Goal: Transaction & Acquisition: Book appointment/travel/reservation

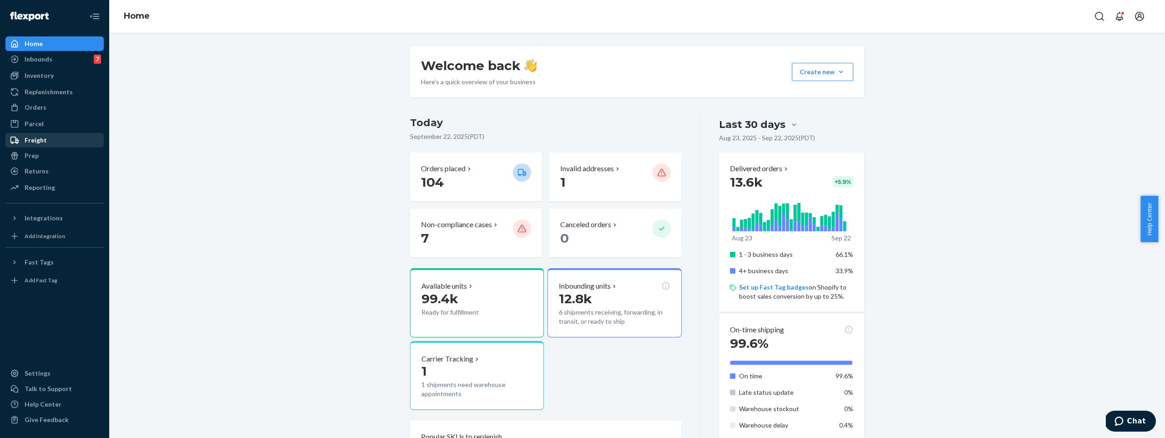
click at [51, 141] on div "Freight" at bounding box center [54, 140] width 96 height 13
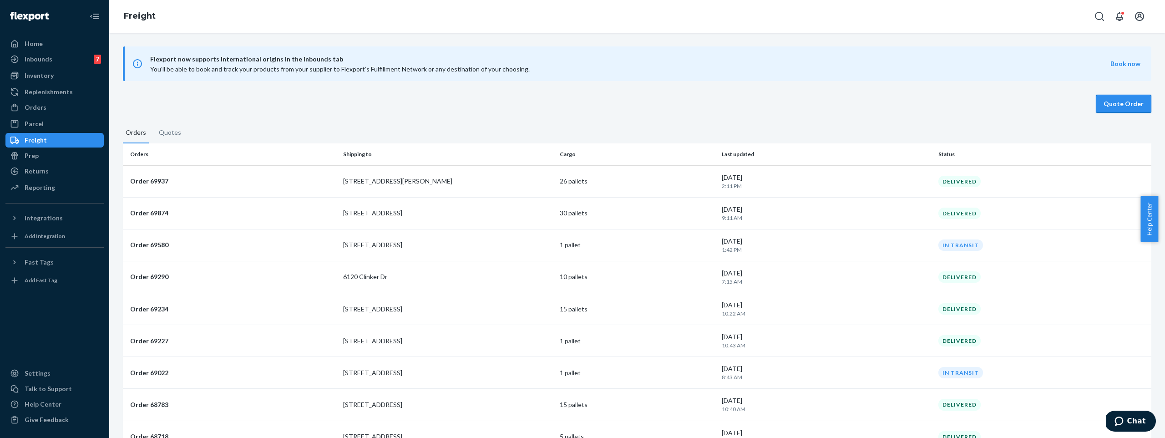
click at [1115, 101] on button "Quote Order" at bounding box center [1124, 104] width 56 height 18
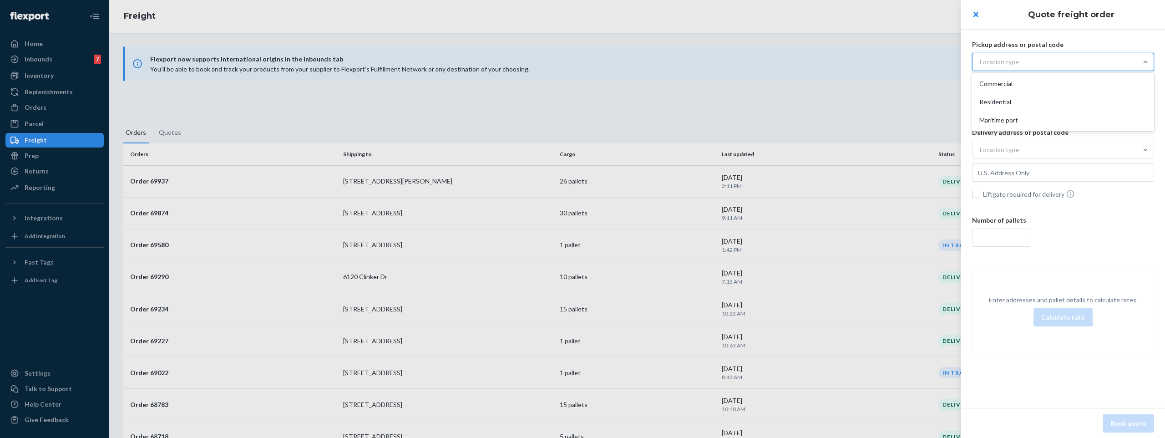
click at [1034, 61] on div "Location type" at bounding box center [1055, 62] width 165 height 16
click at [935, 62] on input "option Commercial focused, 1 of 3. 3 results available. Use Up and Down to choo…" at bounding box center [935, 62] width 0 height 0
click at [1023, 81] on div "Commercial" at bounding box center [1063, 84] width 178 height 18
click at [935, 62] on input "option Commercial focused, 1 of 3. 3 results available. Use Up and Down to choo…" at bounding box center [935, 62] width 0 height 0
click at [1020, 89] on input "text" at bounding box center [1063, 85] width 182 height 18
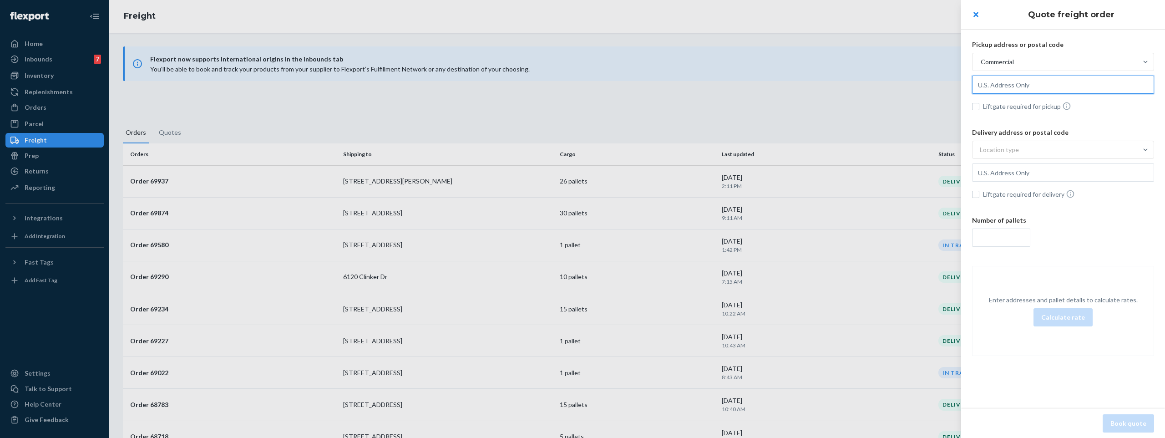
paste input "Western Post 4600 E Wall St Ontario, CA 91761"
type input "4600 E Wall St, Ontario, CA, 91761, US"
click at [1029, 144] on div "Location type" at bounding box center [1055, 150] width 165 height 16
click at [935, 150] on input "Location type" at bounding box center [935, 150] width 0 height 0
click at [1033, 170] on div "Commercial" at bounding box center [1063, 171] width 178 height 18
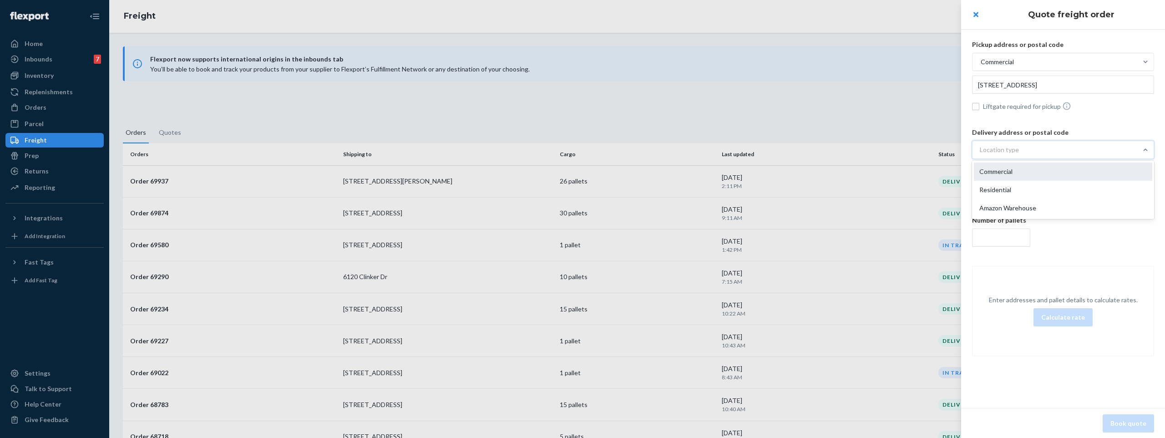
click at [935, 150] on input "option Commercial focused, 1 of 3. 3 results available. Use Up and Down to choo…" at bounding box center [935, 150] width 0 height 0
click at [1032, 171] on input "text" at bounding box center [1063, 172] width 182 height 18
paste input "Microcenter 2701 Charter St Columbus, OH 43228"
type input "2701 Charter St, Columbus, OH, 43228, US"
click at [1008, 234] on input "number" at bounding box center [1001, 237] width 58 height 18
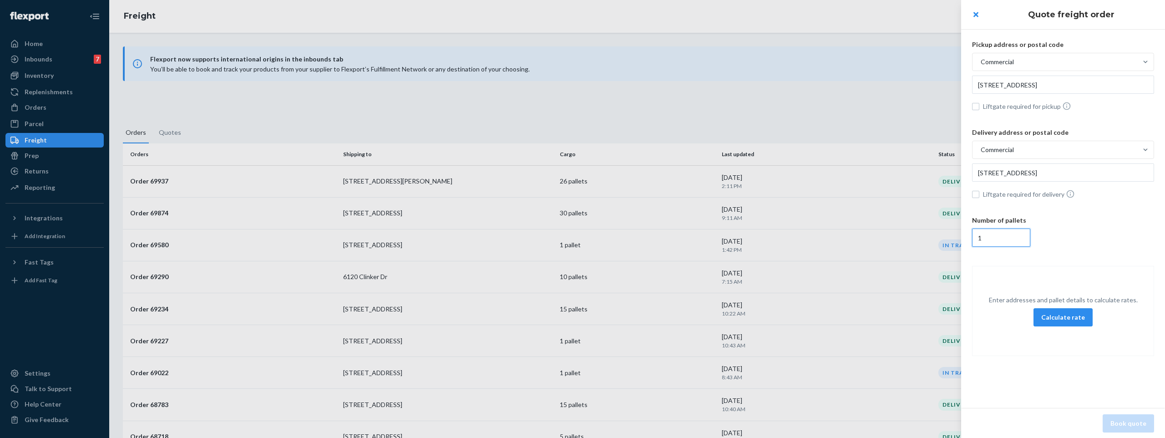
type input "1"
drag, startPoint x: 1062, startPoint y: 272, endPoint x: 1064, endPoint y: 307, distance: 35.5
click at [1062, 271] on div "Enter addresses and pallet details to calculate rates. Calculate rate" at bounding box center [1063, 311] width 182 height 90
click at [1064, 318] on button "Calculate rate" at bounding box center [1062, 317] width 59 height 18
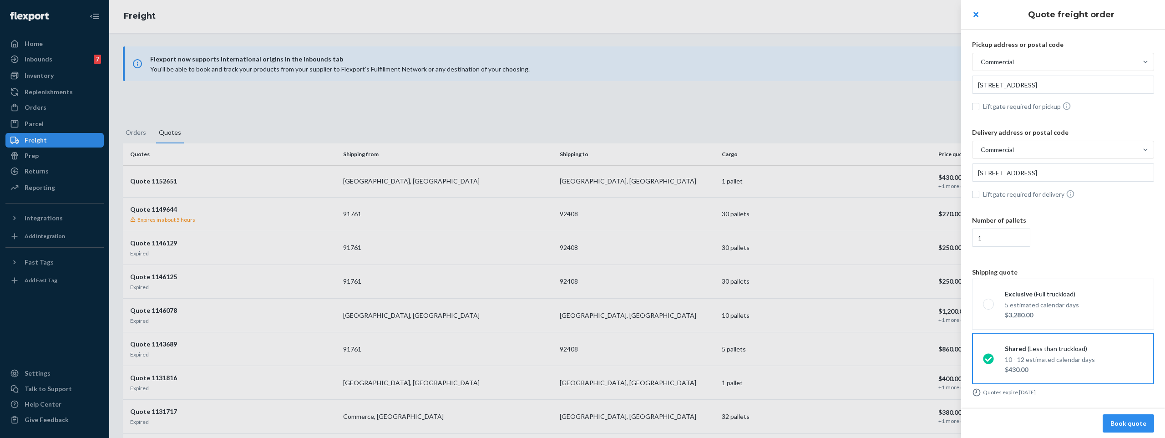
scroll to position [6, 0]
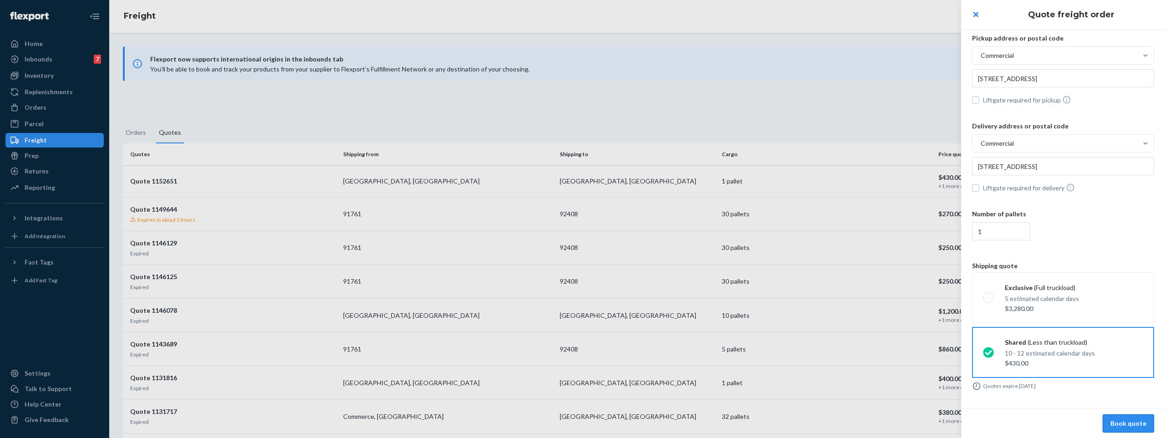
click at [1126, 418] on button "Book quote" at bounding box center [1128, 423] width 51 height 18
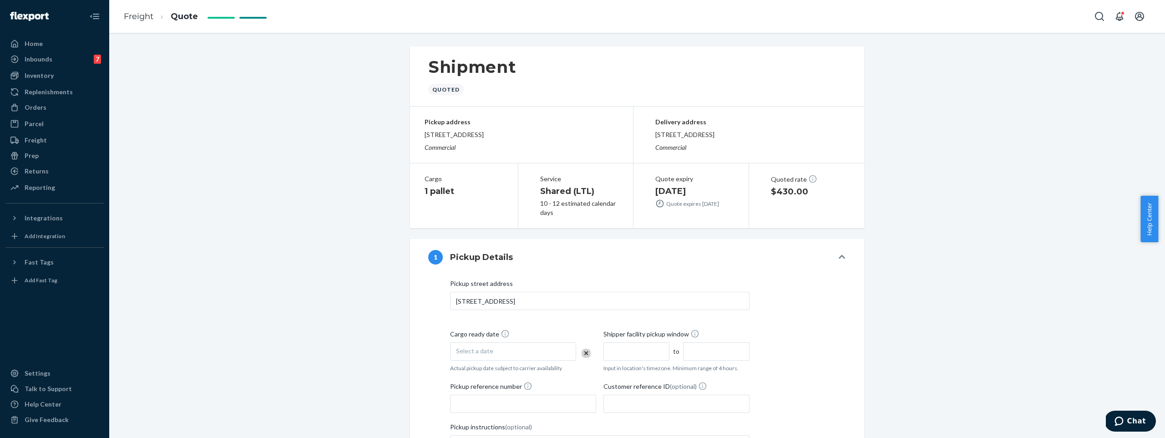
scroll to position [17, 0]
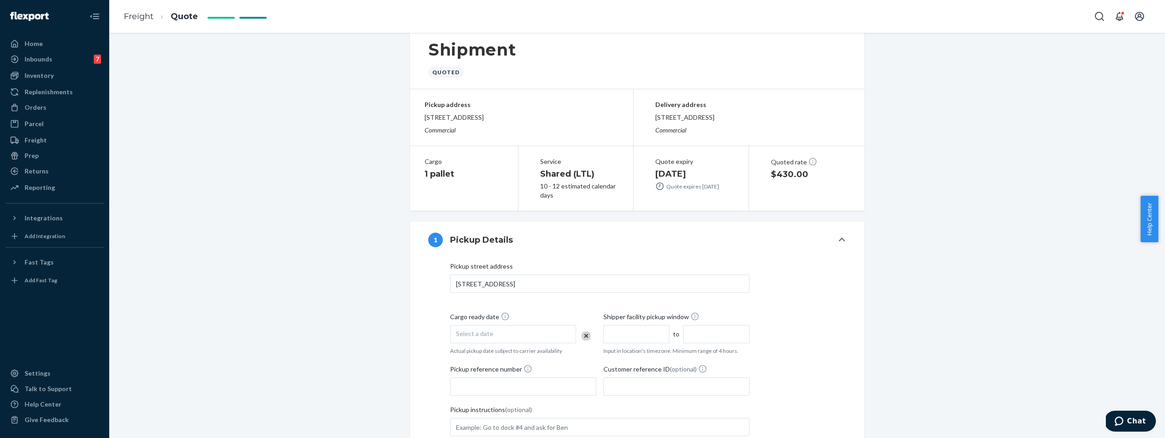
click at [518, 333] on div "Select a date" at bounding box center [513, 334] width 126 height 18
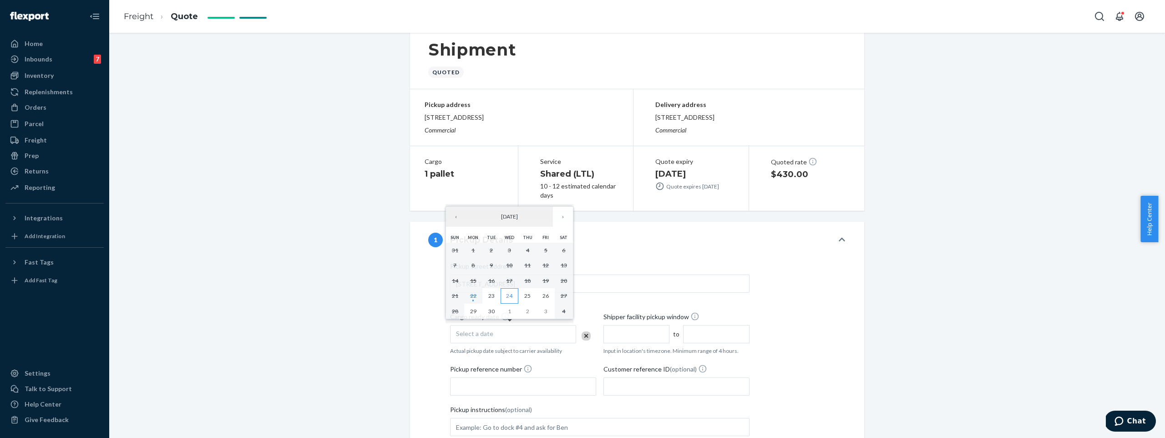
click at [512, 295] on abbr "24" at bounding box center [509, 295] width 6 height 7
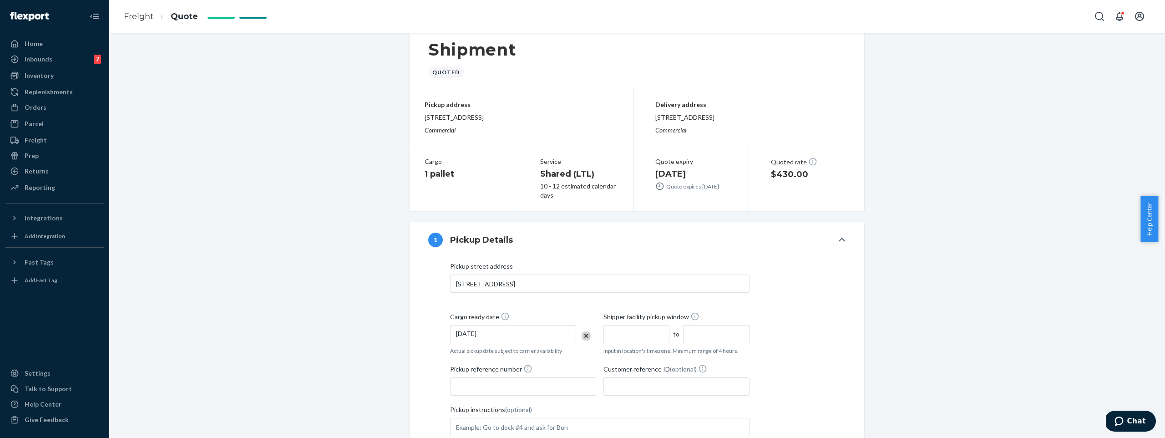
click at [632, 339] on input "text" at bounding box center [636, 334] width 66 height 18
type input "7:00 AM"
click at [699, 334] on input "11:00 AM" at bounding box center [716, 334] width 66 height 18
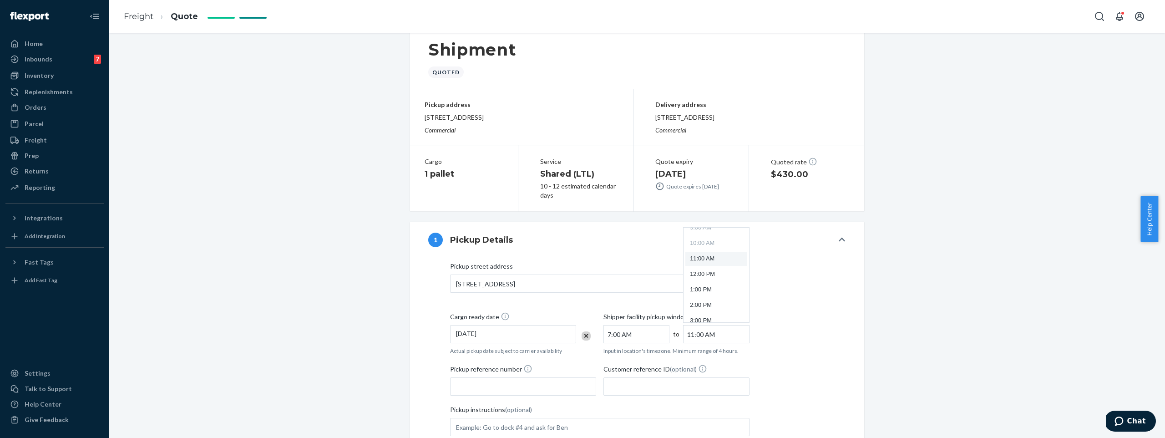
click at [705, 306] on li "2:00 PM" at bounding box center [715, 306] width 61 height 14
type input "2:00 PM"
click at [542, 381] on input "Pickup reference number" at bounding box center [523, 386] width 146 height 18
type input "P"
paste input "19044"
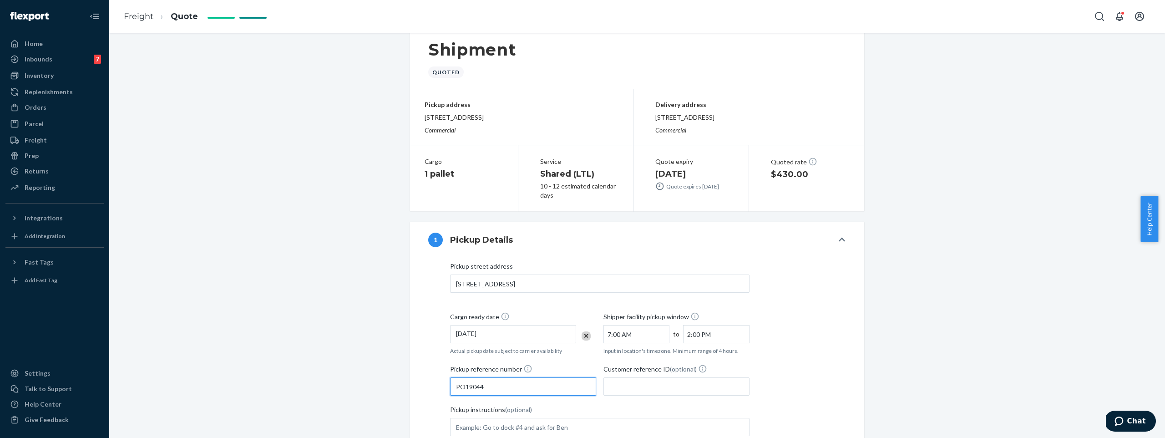
drag, startPoint x: 507, startPoint y: 390, endPoint x: 470, endPoint y: 389, distance: 37.3
click at [470, 389] on input "PO19044" at bounding box center [523, 386] width 146 height 18
click at [502, 389] on input "PO19044" at bounding box center [523, 386] width 146 height 18
type input "PO19044"
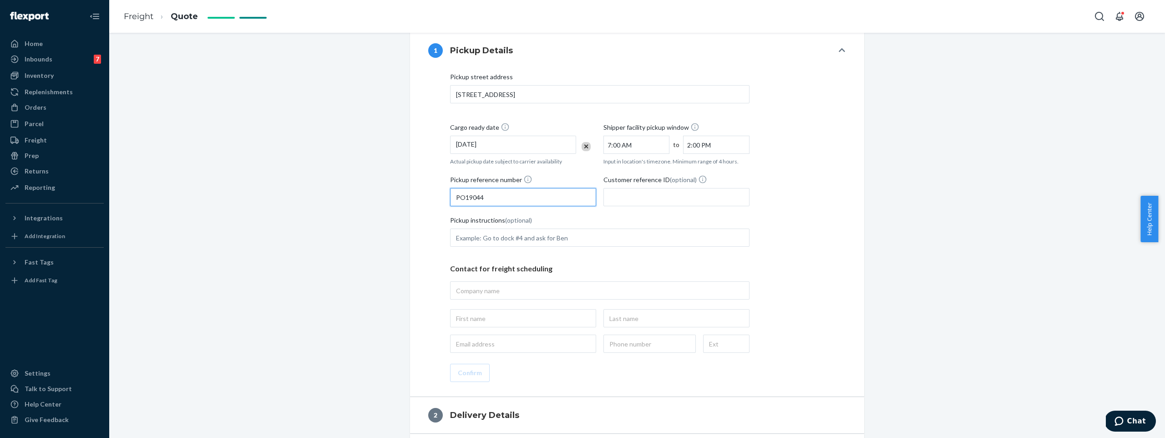
scroll to position [209, 0]
click at [579, 232] on input "Pickup instructions (optional)" at bounding box center [599, 235] width 299 height 18
type input "Try to avoid 11:30 to 12:30 time period for pick up"
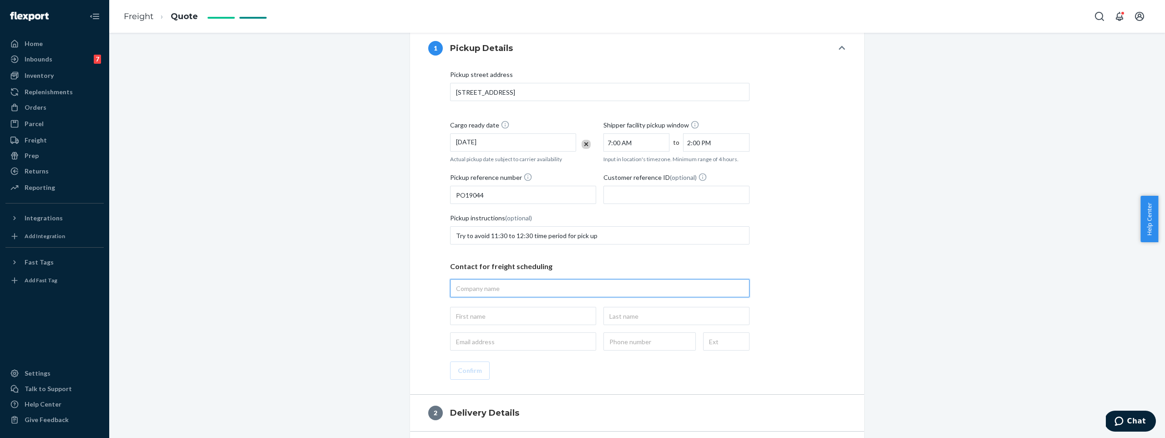
click at [515, 283] on input "text" at bounding box center [599, 288] width 299 height 18
click at [574, 283] on input "text" at bounding box center [599, 288] width 299 height 18
paste input "Western Post"
type input "Western Post"
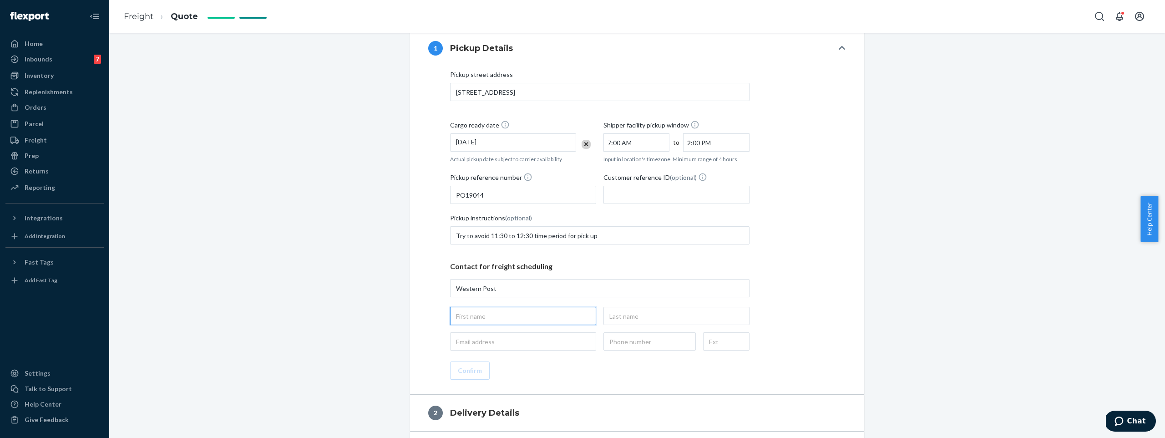
type input "Western Post, 4600 E Wall St, Ontario, CA, 91761, US"
click at [489, 320] on input "text" at bounding box center [523, 316] width 146 height 18
type input "Guy"
type input "[PERSON_NAME]"
click at [550, 344] on input "email" at bounding box center [523, 341] width 146 height 18
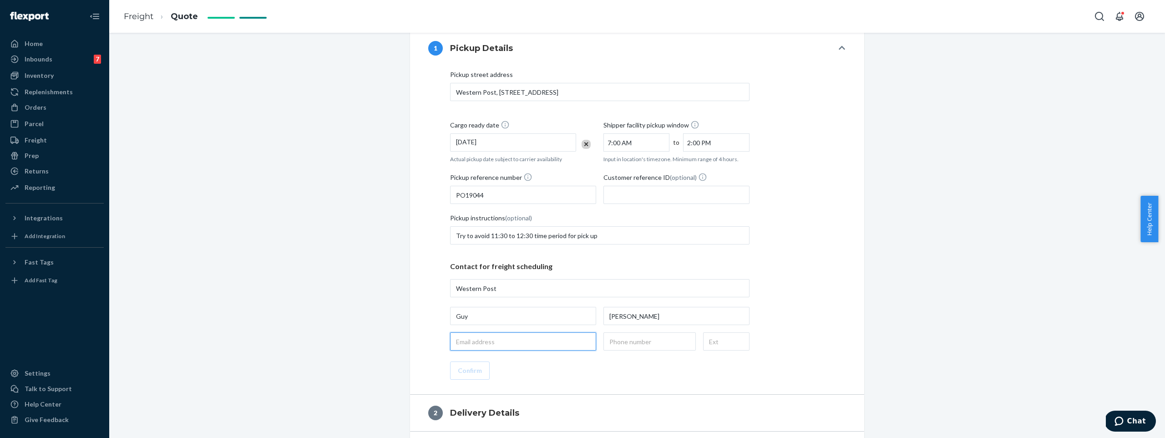
type input "[EMAIL_ADDRESS][DOMAIN_NAME]"
click at [637, 344] on input "text" at bounding box center [649, 341] width 92 height 18
click at [653, 345] on input "text" at bounding box center [649, 341] width 92 height 18
paste input "(909) 563-3042"
type input "(909) 563-3042"
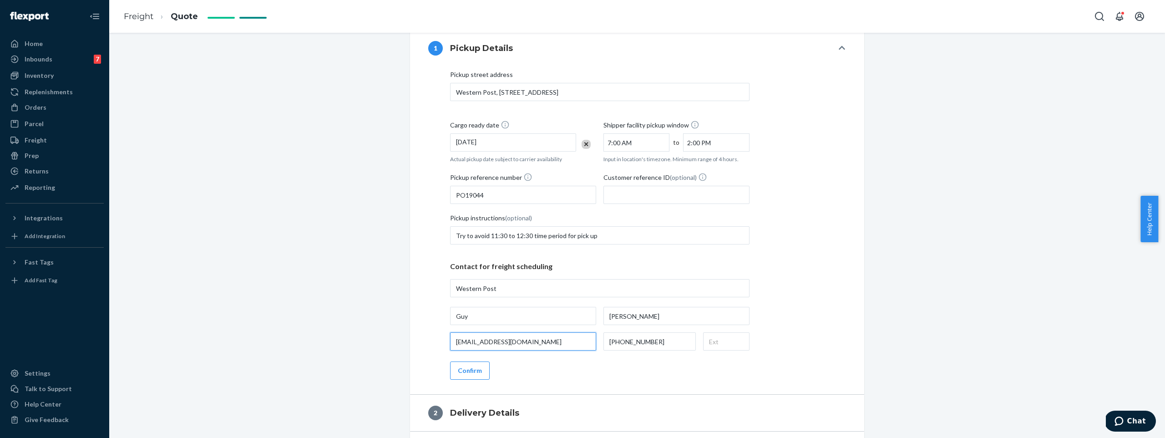
click at [557, 346] on input "[EMAIL_ADDRESS][DOMAIN_NAME]" at bounding box center [523, 341] width 146 height 18
click at [561, 370] on div "Pickup street address Western Post, 4600 E Wall St, Ontario, CA, 91761, US Carg…" at bounding box center [637, 224] width 418 height 309
click at [476, 374] on button "Confirm" at bounding box center [470, 370] width 40 height 18
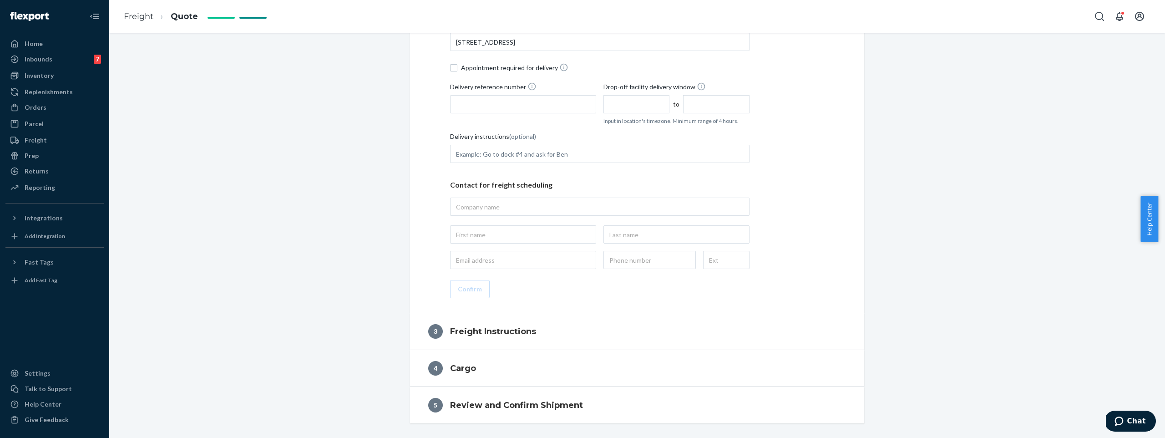
scroll to position [222, 0]
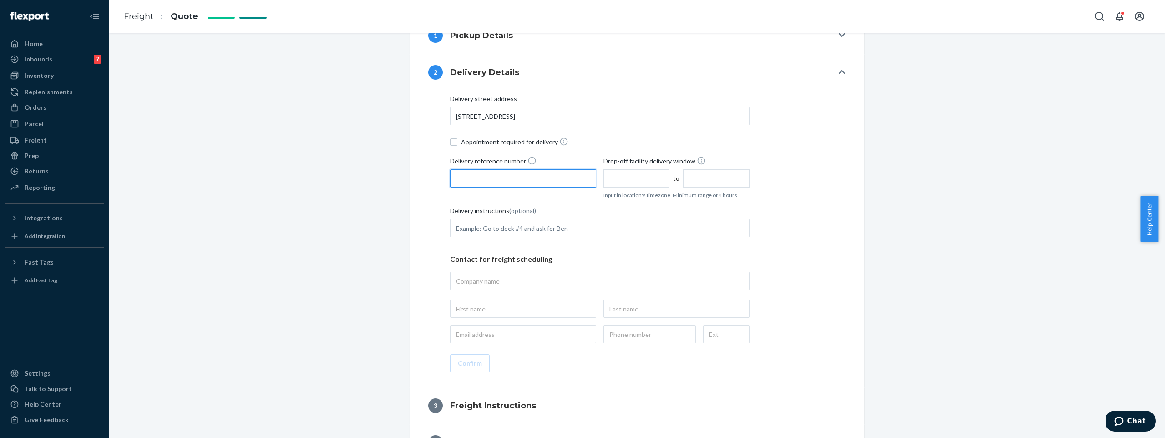
click at [535, 178] on input "Delivery reference number" at bounding box center [523, 178] width 146 height 18
paste input "PO 19044"
type input "PO19044"
click at [639, 175] on input "text" at bounding box center [636, 178] width 66 height 18
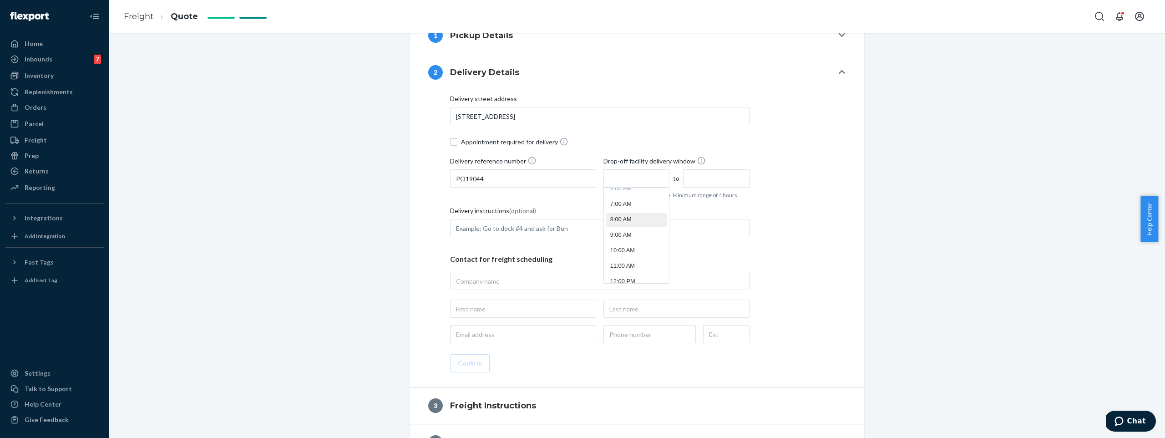
click at [618, 214] on li "8:00 AM" at bounding box center [636, 220] width 61 height 14
type input "8:00 AM"
click at [683, 172] on input "12:00 PM" at bounding box center [716, 178] width 66 height 18
click at [703, 263] on li "2:00 PM" at bounding box center [715, 266] width 61 height 14
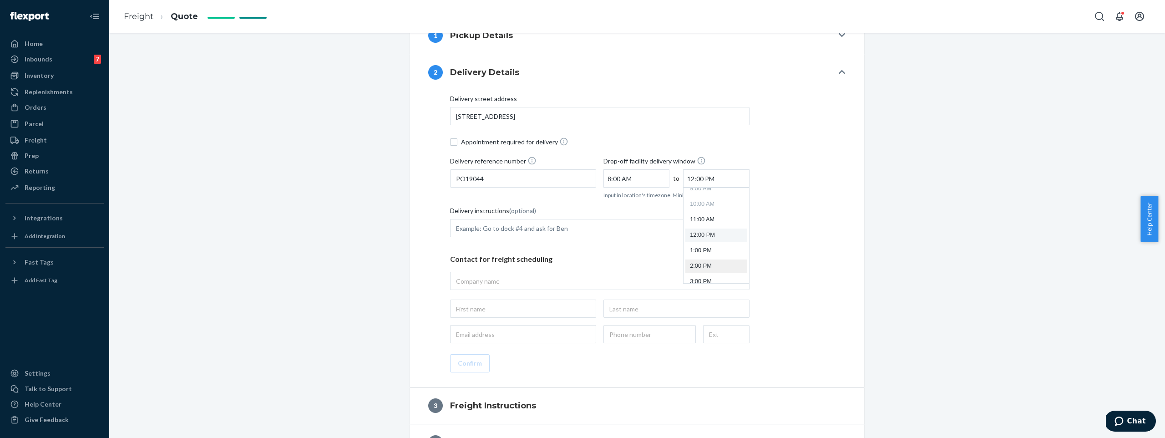
type input "2:00 PM"
click at [518, 241] on div "Delivery street address 2701 Charter St, Columbus, OH, 43228, US Appointment re…" at bounding box center [599, 218] width 299 height 249
click at [529, 289] on input "text" at bounding box center [599, 283] width 299 height 18
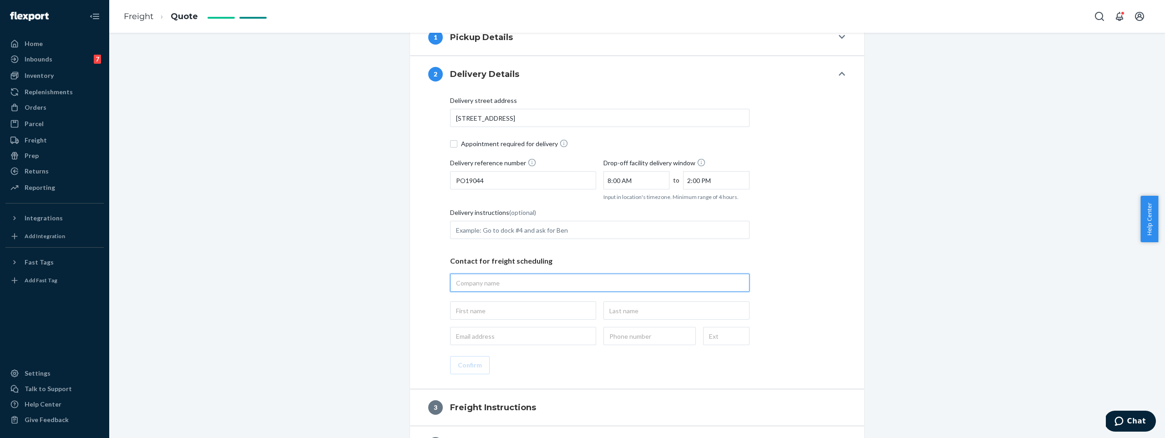
paste input "Microcenter"
type input "Microcenter"
type input "Microcenter, 2701 Charter St, Columbus, OH, 43228, US"
click at [524, 311] on input "text" at bounding box center [523, 310] width 146 height 18
paste input "[PERSON_NAME]"
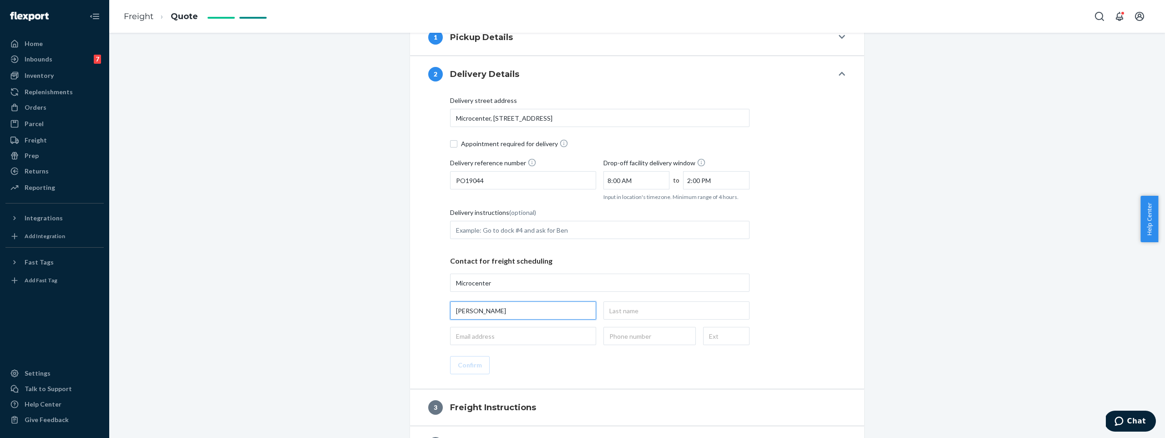
drag, startPoint x: 465, startPoint y: 310, endPoint x: 510, endPoint y: 310, distance: 45.1
click at [510, 310] on input "[PERSON_NAME]" at bounding box center [523, 310] width 146 height 18
type input "Rob"
click at [653, 311] on input "text" at bounding box center [676, 310] width 146 height 18
paste input "[PERSON_NAME]"
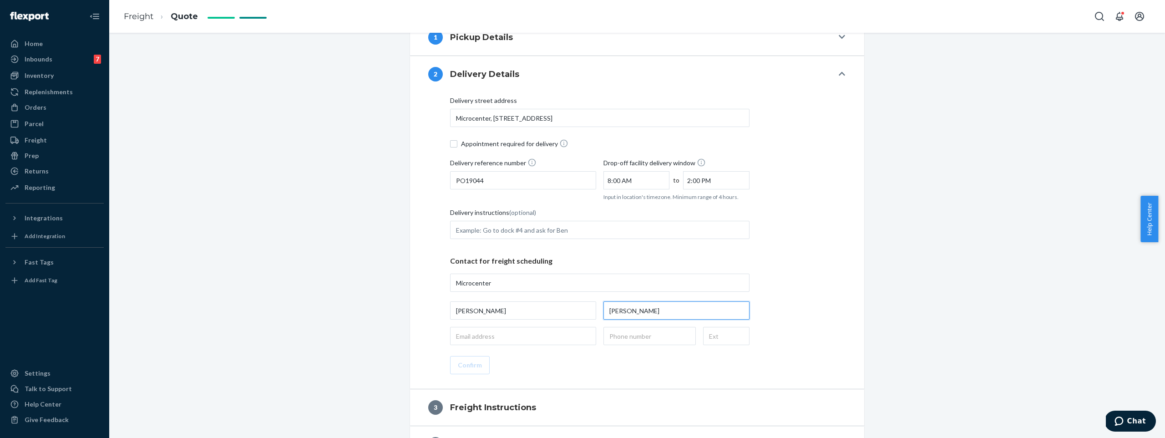
type input "[PERSON_NAME]"
click at [502, 337] on input "email" at bounding box center [523, 336] width 146 height 18
click at [546, 336] on input "email" at bounding box center [523, 336] width 146 height 18
paste input "[EMAIL_ADDRESS][DOMAIN_NAME]"
type input "[EMAIL_ADDRESS][DOMAIN_NAME]"
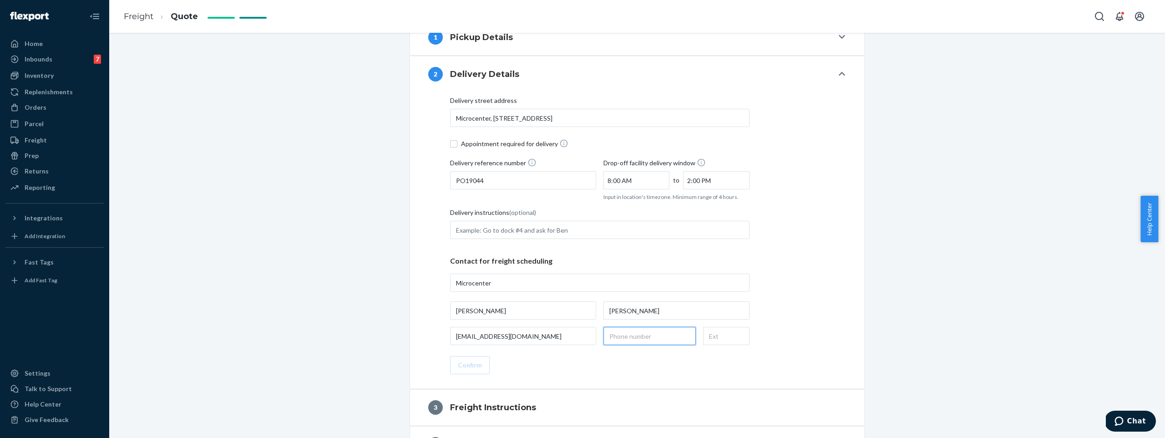
click at [657, 342] on input "text" at bounding box center [649, 336] width 92 height 18
paste input "(614) 334-1516"
type input "(614) 334-1516"
click at [593, 371] on div "Delivery street address Microcenter, 2701 Charter St, Columbus, OH, 43228, US A…" at bounding box center [637, 235] width 418 height 278
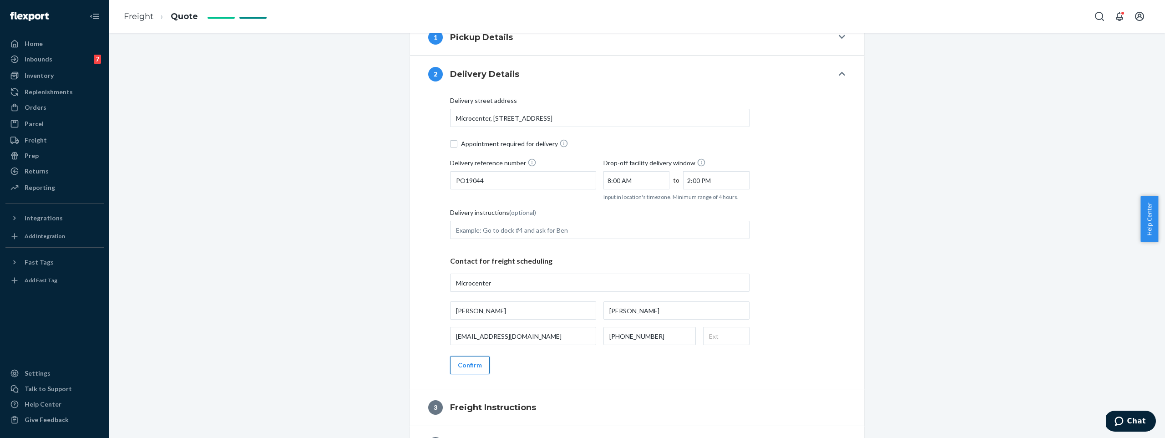
click at [455, 373] on button "Confirm" at bounding box center [470, 365] width 40 height 18
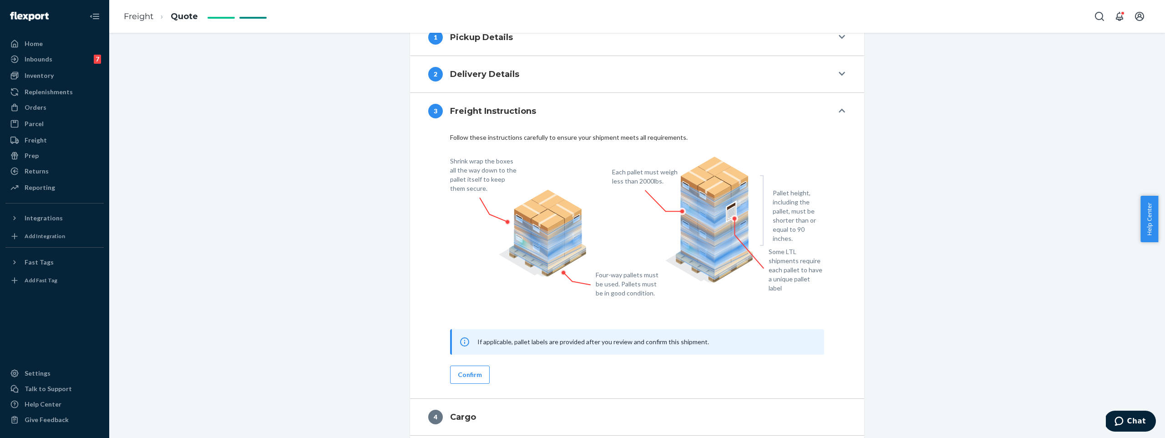
click at [460, 366] on button "Confirm" at bounding box center [470, 374] width 40 height 18
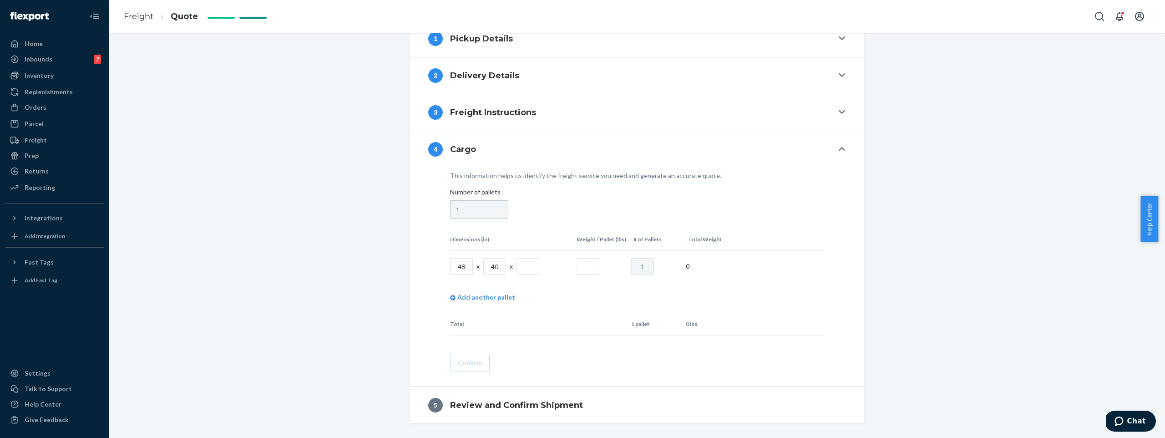
scroll to position [218, 0]
click at [523, 261] on input "text" at bounding box center [528, 266] width 23 height 16
type input "60"
click at [591, 262] on input "text" at bounding box center [588, 266] width 23 height 16
type input "500"
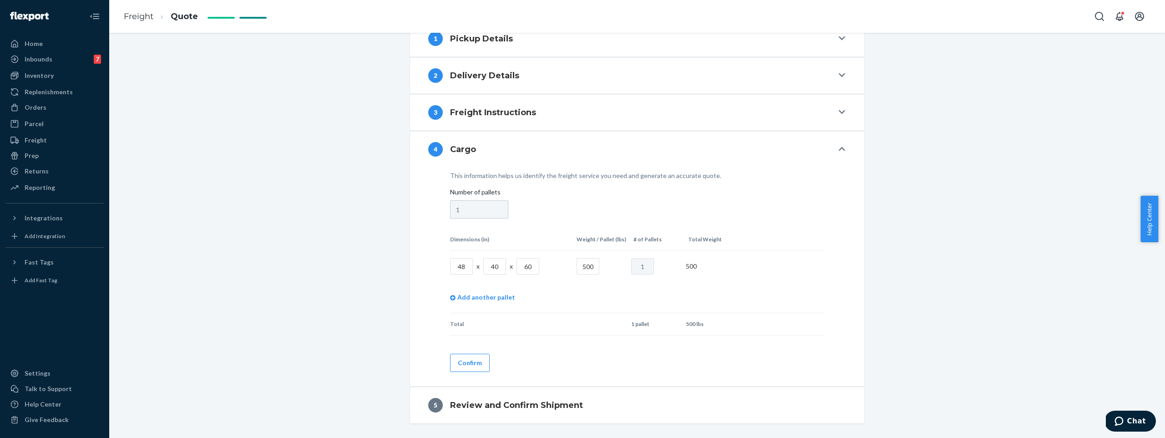
click at [516, 327] on td "Total" at bounding box center [511, 324] width 123 height 22
click at [474, 358] on button "Confirm" at bounding box center [470, 363] width 40 height 18
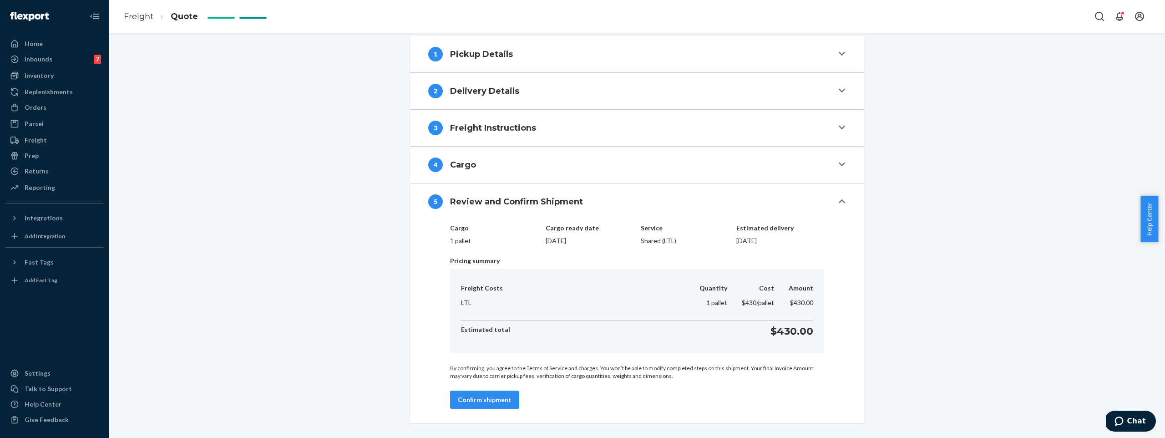
scroll to position [203, 0]
click at [475, 399] on button "Confirm shipment" at bounding box center [484, 399] width 69 height 18
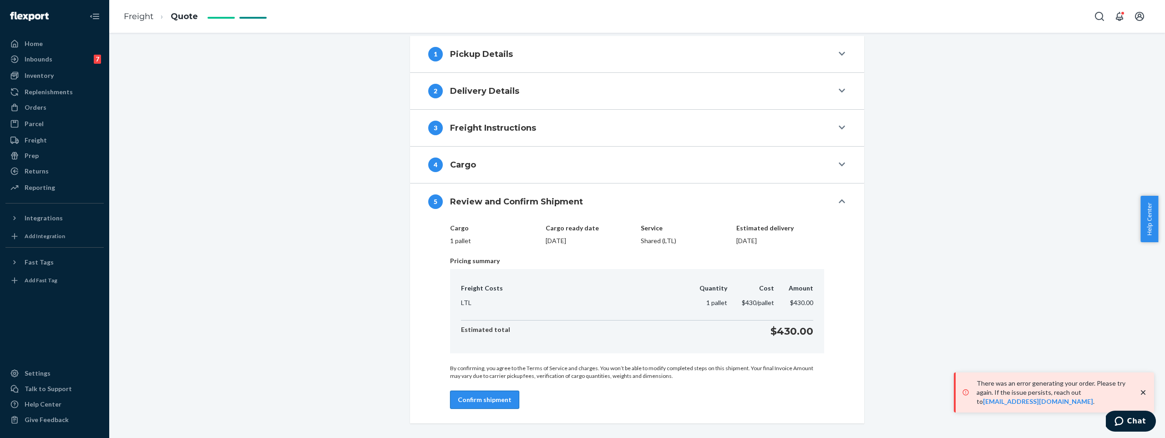
click at [481, 401] on button "Confirm shipment" at bounding box center [484, 399] width 69 height 18
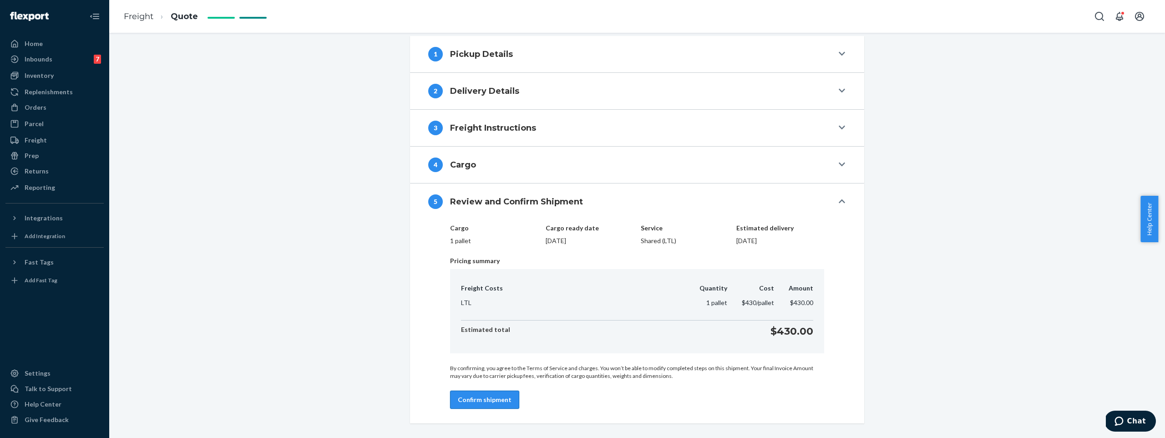
click at [482, 396] on button "Confirm shipment" at bounding box center [484, 399] width 69 height 18
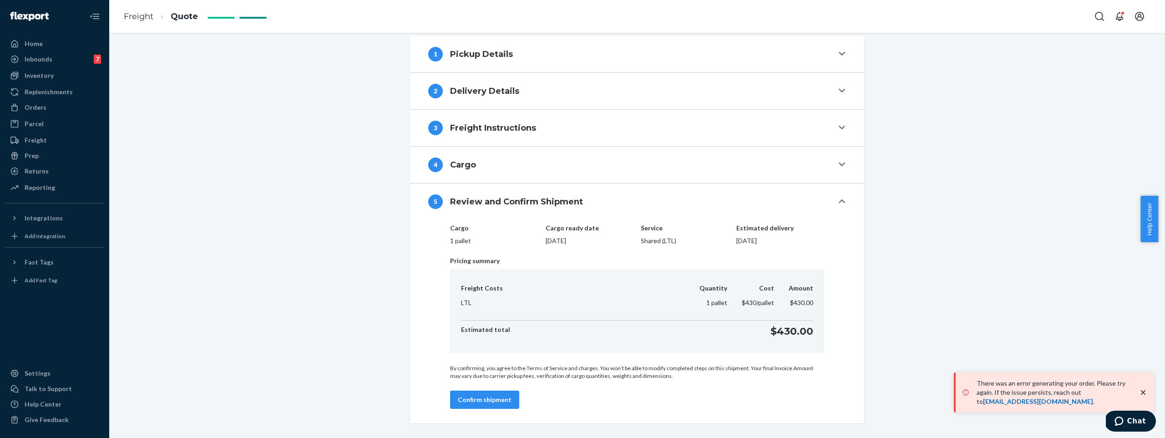
click at [1026, 401] on link "freight@deliverr.com" at bounding box center [1038, 401] width 110 height 8
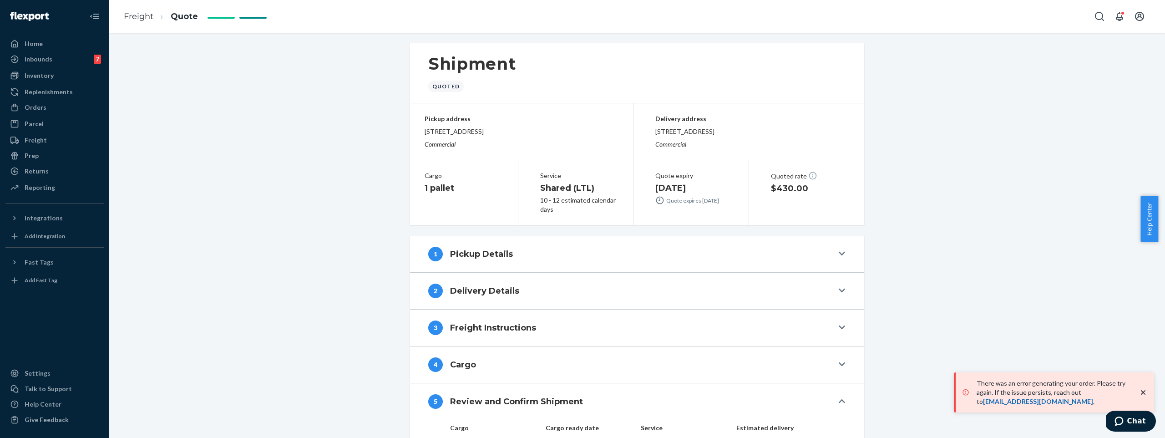
scroll to position [0, 0]
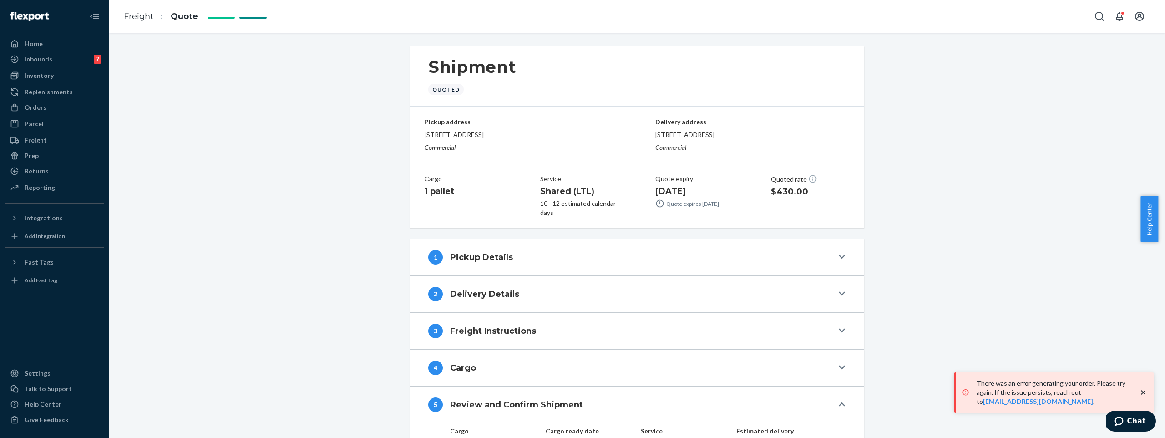
click at [568, 250] on div "1 Pickup Details" at bounding box center [630, 257] width 405 height 15
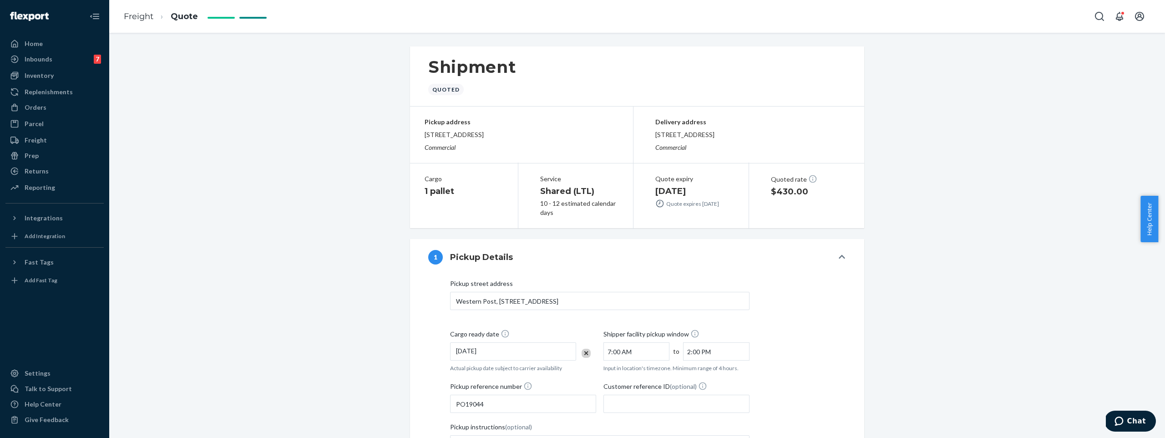
click at [516, 257] on div "1 Pickup Details" at bounding box center [630, 257] width 405 height 15
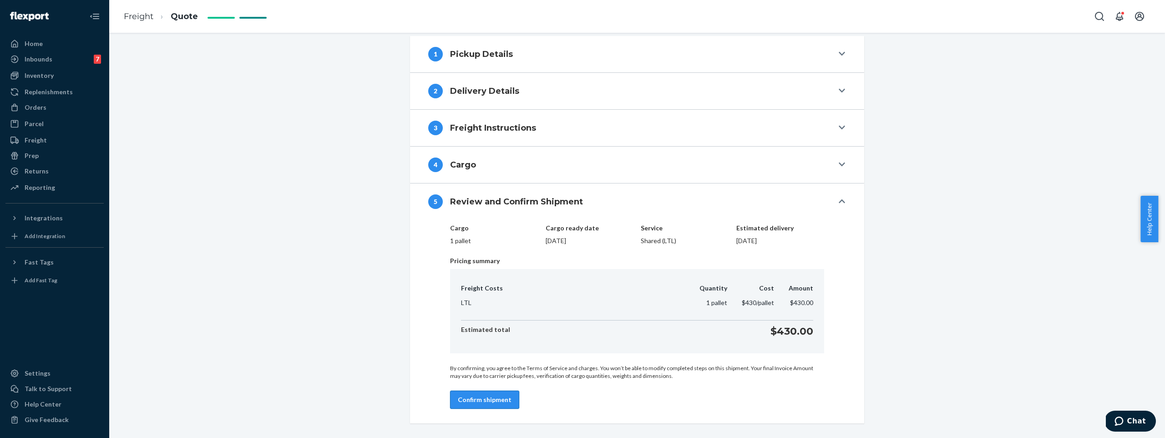
click at [500, 396] on button "Confirm shipment" at bounding box center [484, 399] width 69 height 18
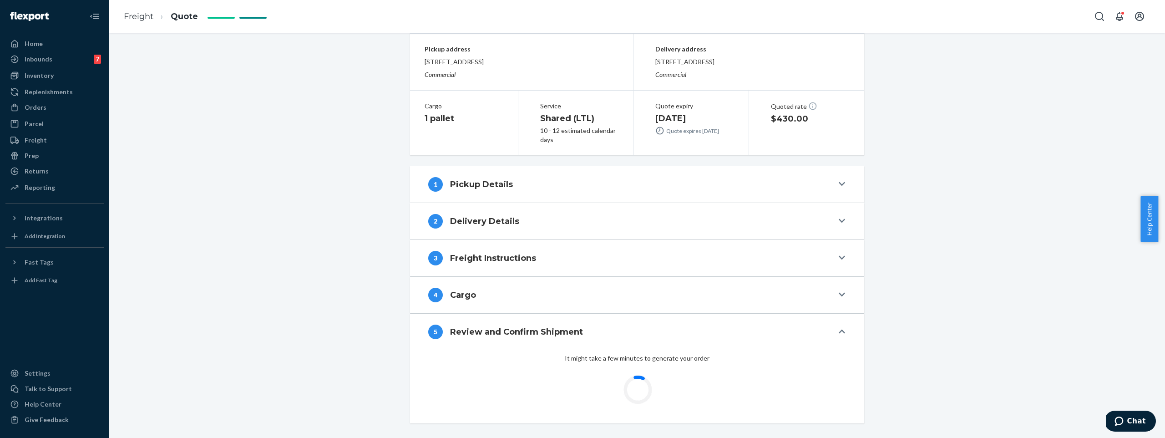
scroll to position [203, 0]
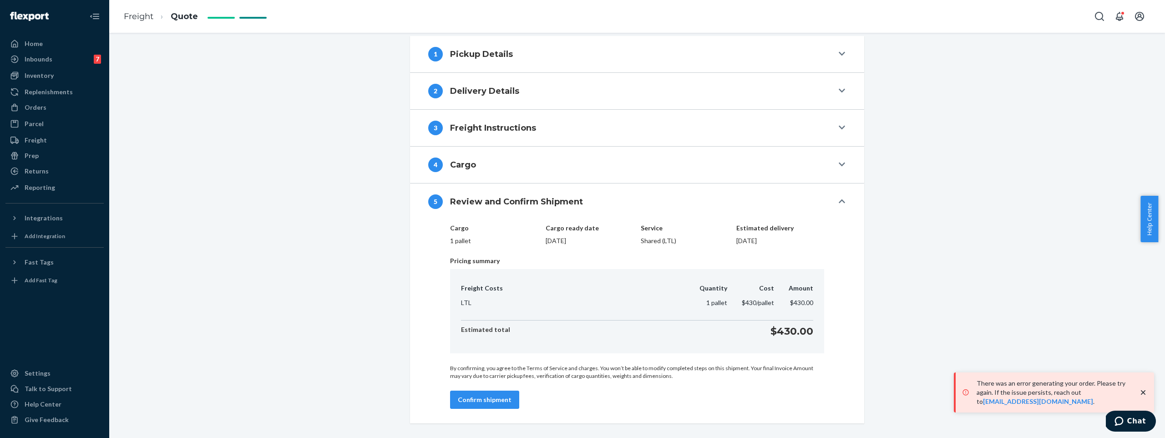
click at [489, 373] on p "By confirming, you agree to the Terms of Service and charges. You won’t be able…" at bounding box center [637, 371] width 374 height 15
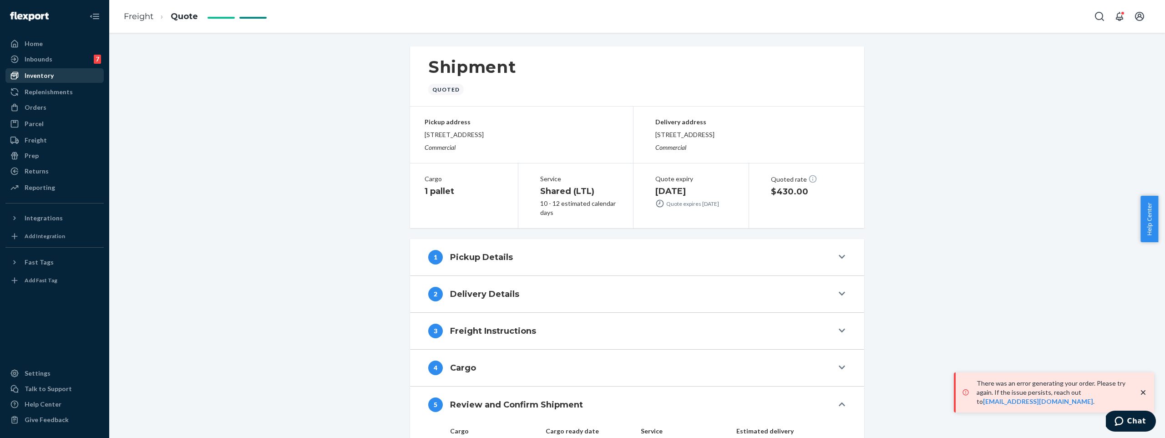
click at [53, 73] on div "Inventory" at bounding box center [54, 75] width 96 height 13
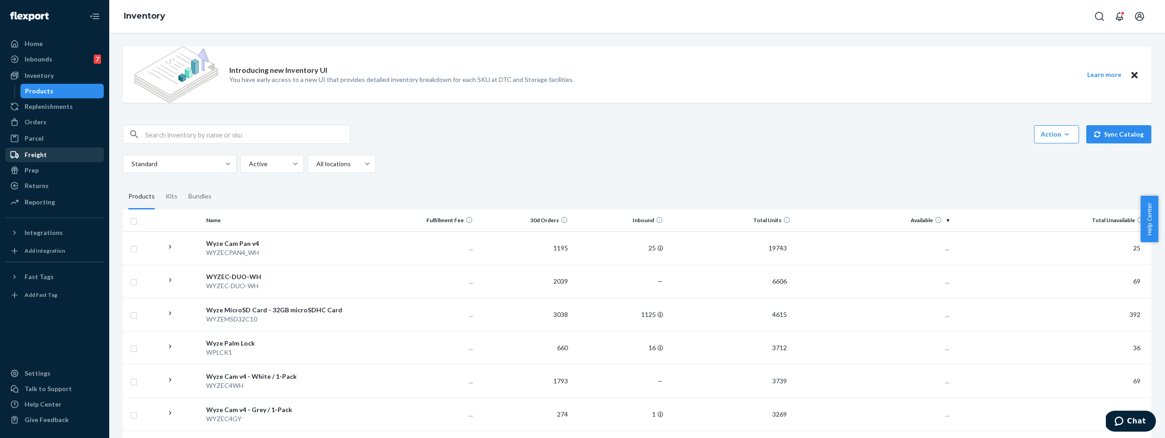
click at [45, 150] on div "Freight" at bounding box center [54, 154] width 96 height 13
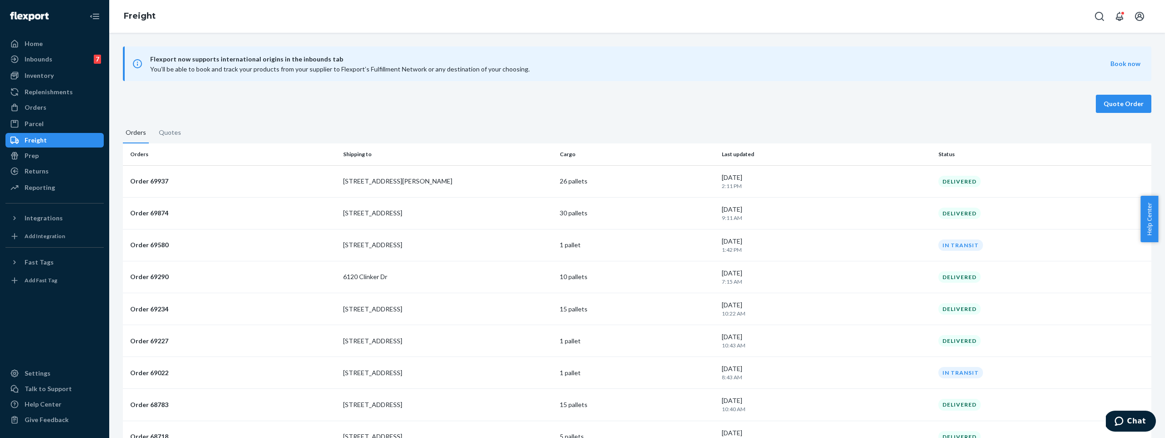
click at [166, 129] on button "Quotes" at bounding box center [170, 134] width 28 height 15
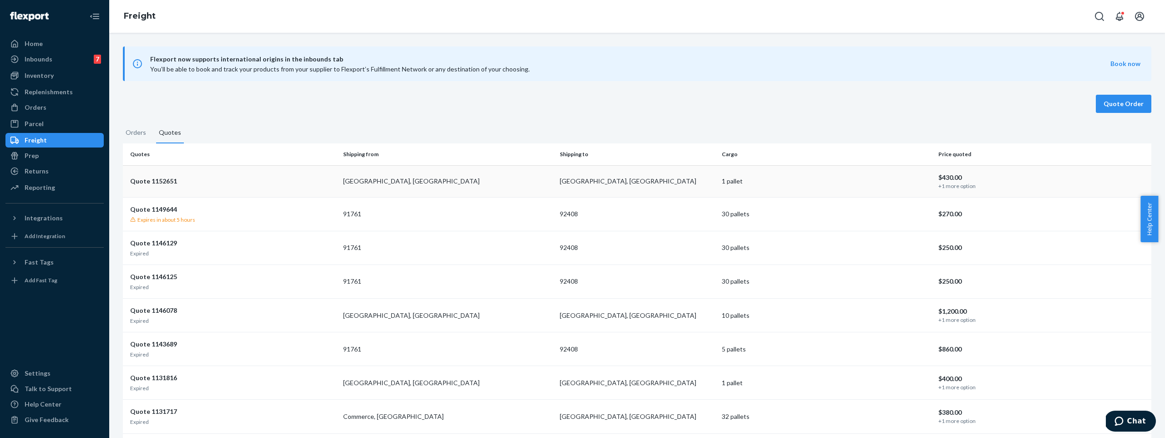
click at [194, 177] on p "Quote 1152651" at bounding box center [233, 181] width 206 height 9
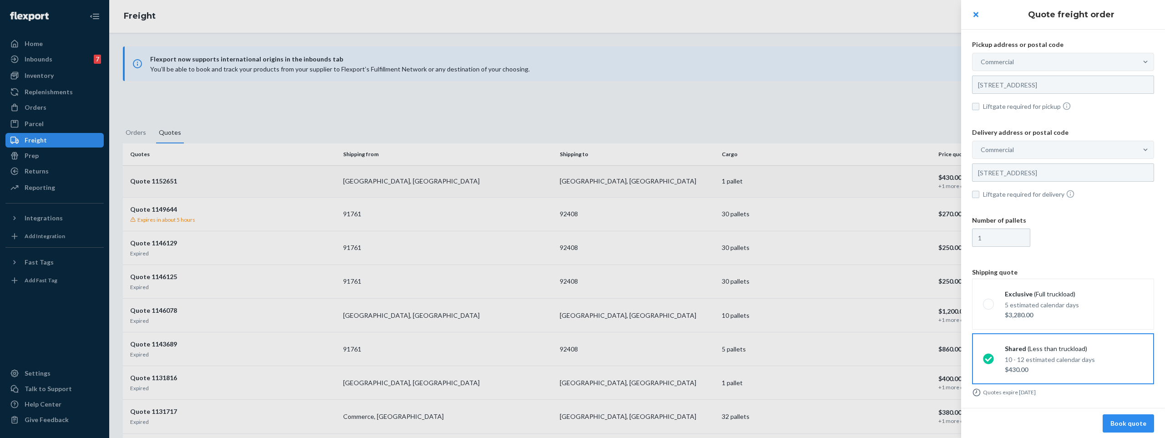
scroll to position [6, 0]
click at [1128, 423] on button "Book quote" at bounding box center [1128, 423] width 51 height 18
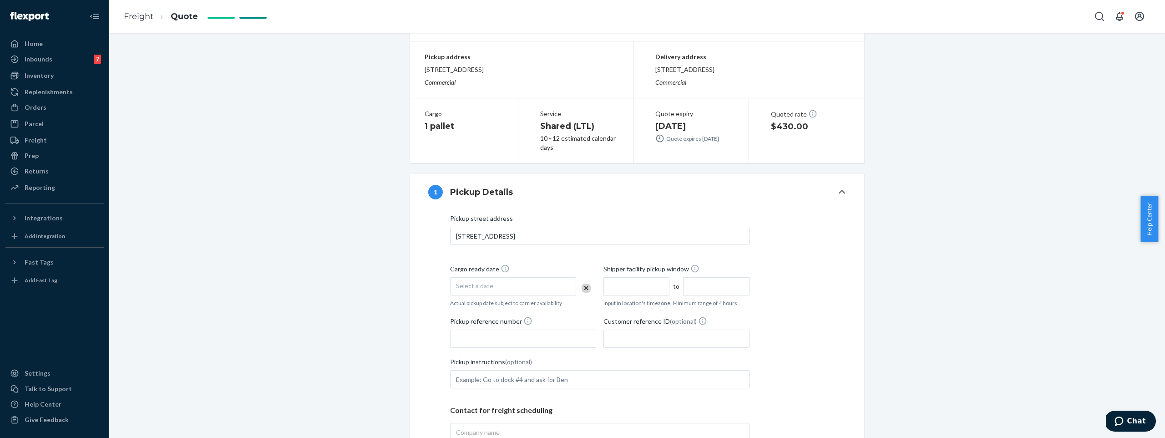
scroll to position [25, 0]
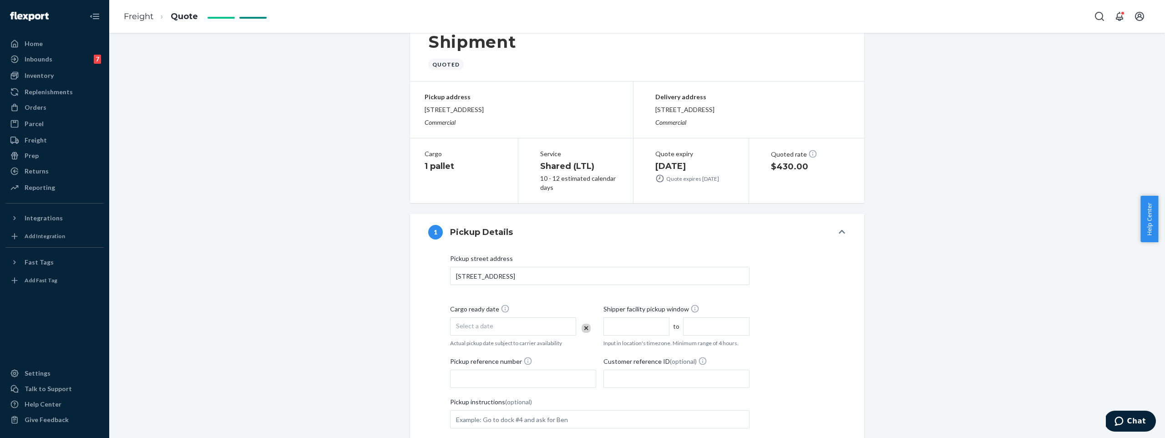
click at [518, 320] on div "Select a date" at bounding box center [513, 326] width 126 height 18
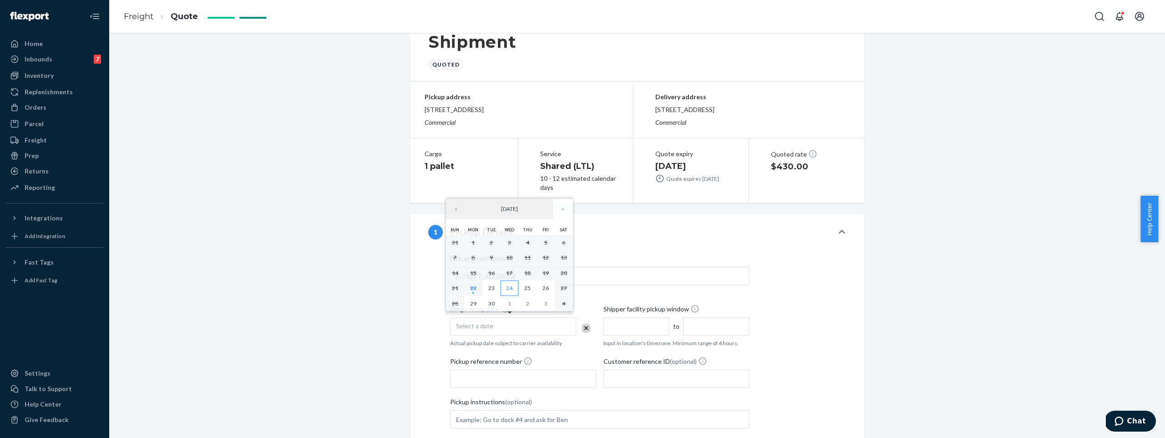
click at [515, 284] on button "24" at bounding box center [510, 287] width 18 height 15
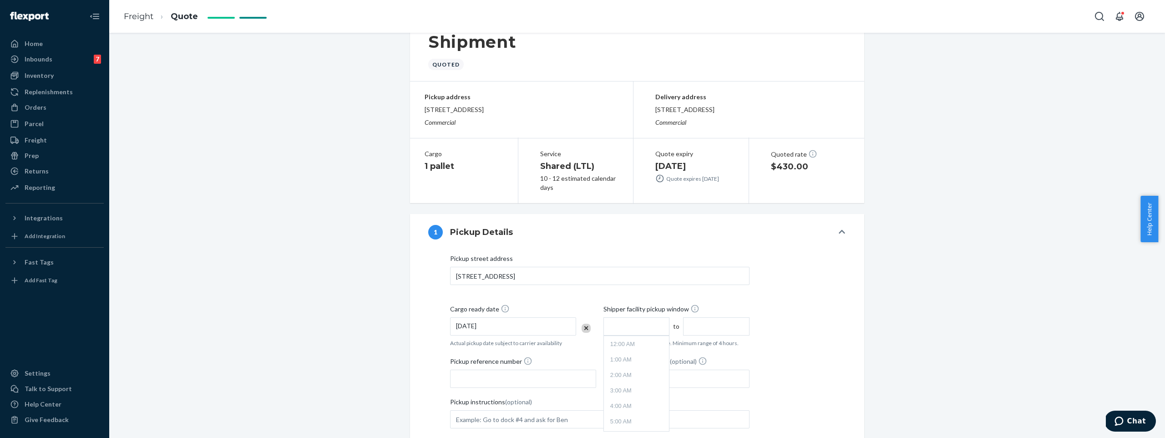
click at [613, 320] on input "text" at bounding box center [636, 326] width 66 height 18
click at [608, 357] on li "7:00 AM" at bounding box center [636, 352] width 61 height 14
type input "7:00 AM"
click at [703, 327] on input "11:00 AM" at bounding box center [716, 326] width 66 height 18
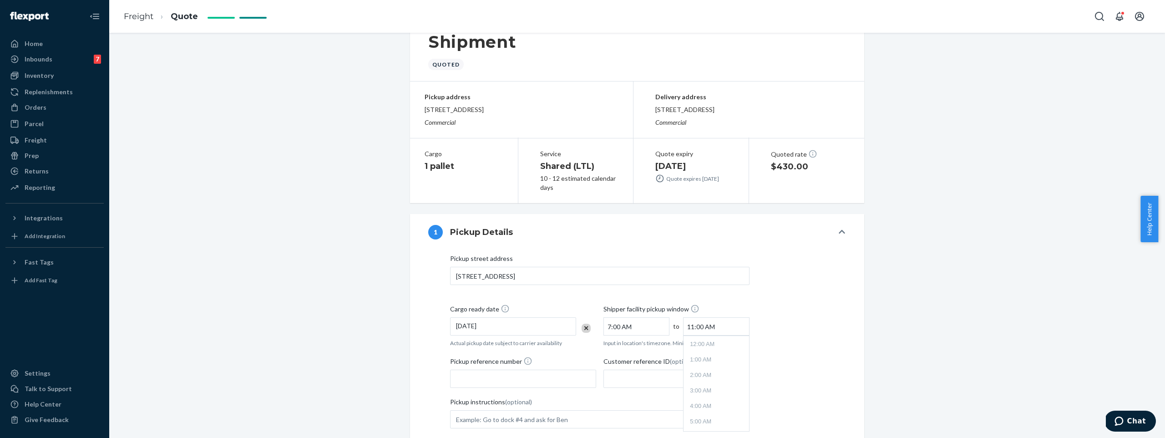
scroll to position [132, 0]
click at [711, 420] on li "1:00 PM" at bounding box center [715, 414] width 61 height 14
click at [693, 321] on input "1:00 PM" at bounding box center [716, 326] width 66 height 18
click at [704, 395] on li "2:00 PM" at bounding box center [715, 399] width 61 height 14
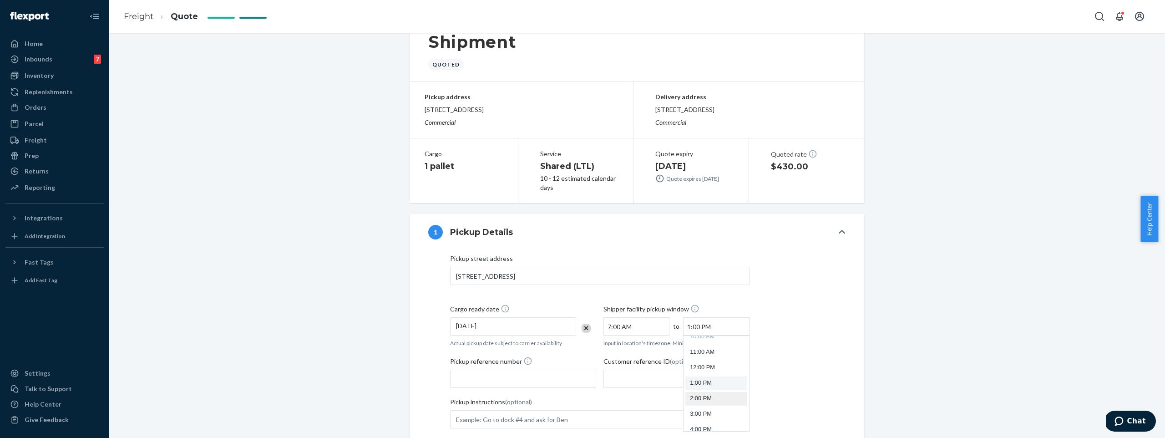
type input "2:00 PM"
click at [499, 373] on input "Pickup reference number" at bounding box center [523, 379] width 146 height 18
paste input "[PHONE_NUMBER]"
type input "[PHONE_NUMBER]"
click at [486, 374] on input "Pickup reference number Please enter a pickup reference number" at bounding box center [523, 379] width 146 height 18
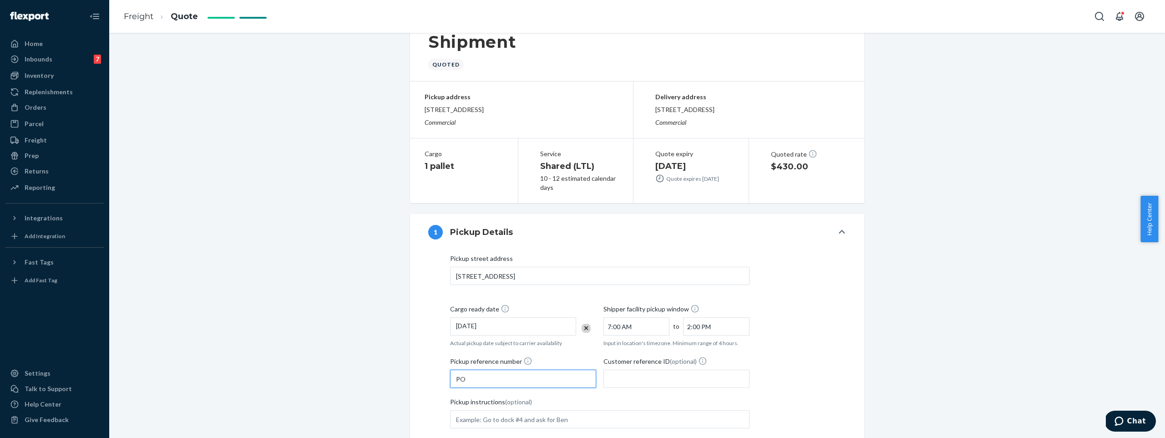
paste input "19044"
type input "PO19044"
click at [647, 373] on input "Customer reference ID (optional)" at bounding box center [676, 379] width 146 height 18
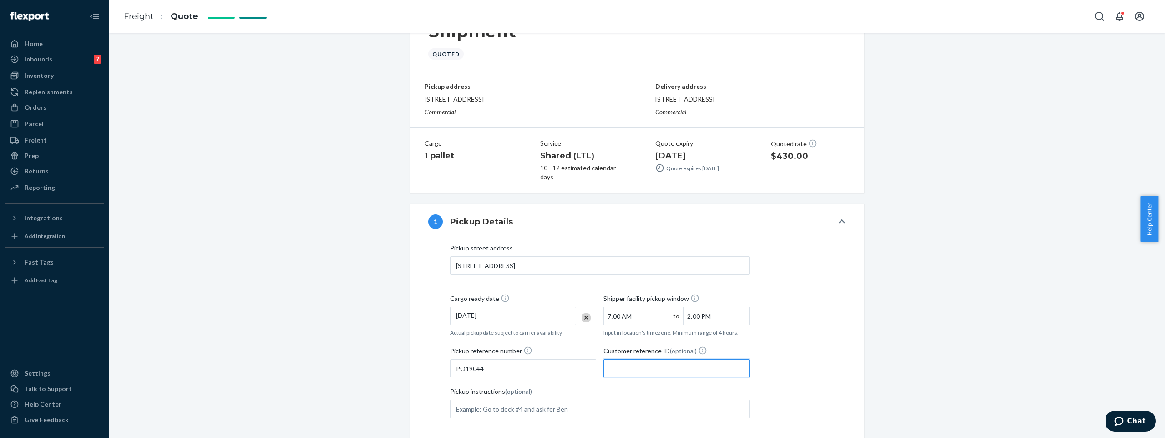
scroll to position [44, 0]
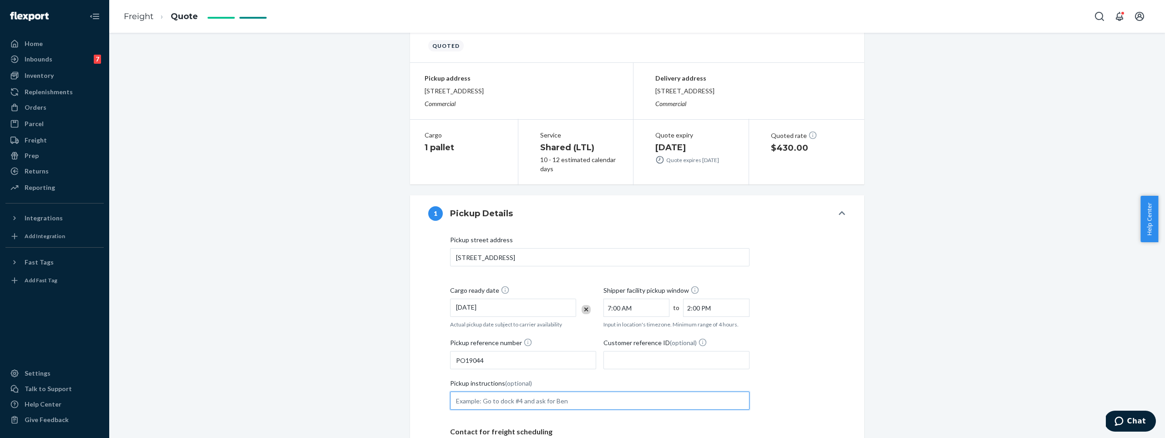
click at [539, 404] on input "Pickup instructions (optional)" at bounding box center [599, 400] width 299 height 18
type input "Try to avoid 11:30 to 12:30 time period for pick up"
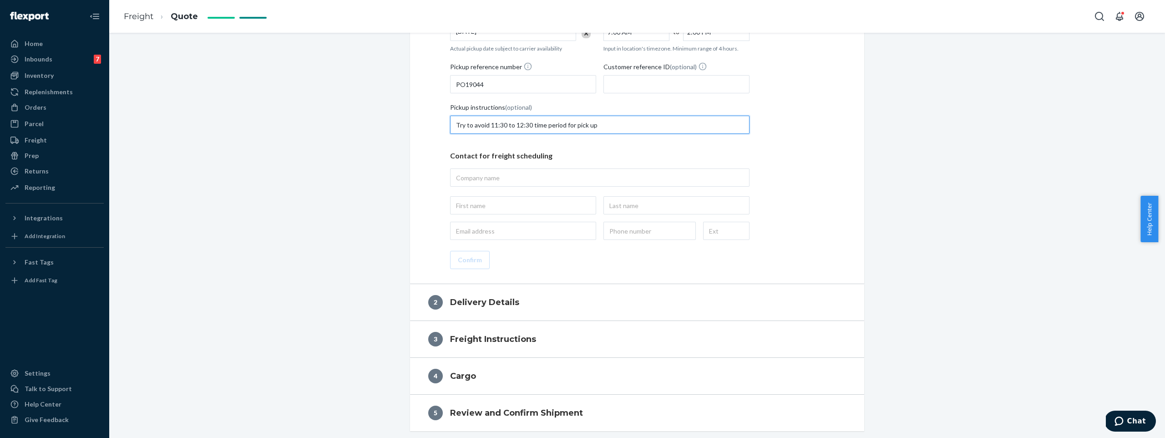
scroll to position [327, 0]
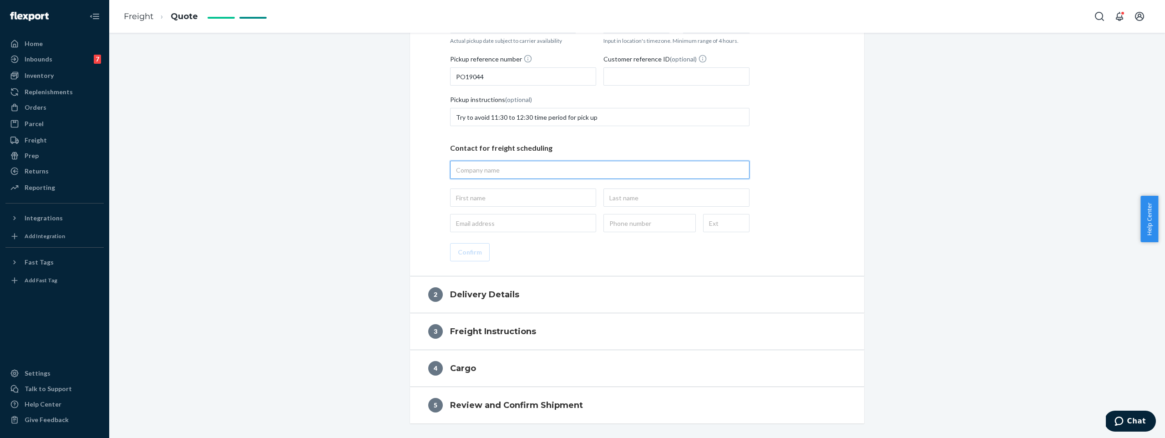
click at [496, 178] on input "text" at bounding box center [599, 170] width 299 height 18
click at [521, 170] on input "text" at bounding box center [599, 170] width 299 height 18
paste input "Western Post"
type input "Western Post"
type input "Western Post, 4600 E Wall St, Ontario, CA, 91761, US"
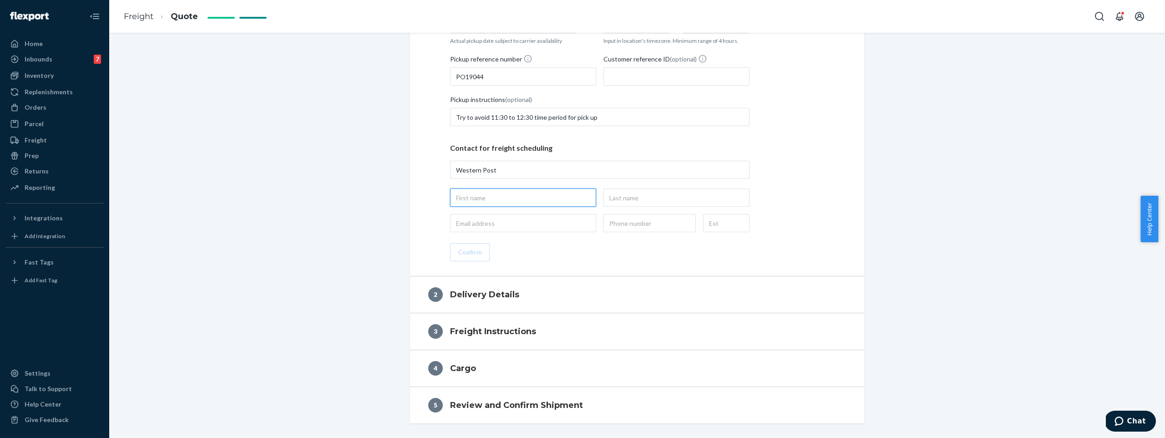
click at [472, 199] on input "text" at bounding box center [523, 197] width 146 height 18
paste input "Guy Yang"
drag, startPoint x: 463, startPoint y: 198, endPoint x: 506, endPoint y: 198, distance: 42.3
click at [506, 198] on input "Guy Yang" at bounding box center [523, 197] width 146 height 18
type input "Guy"
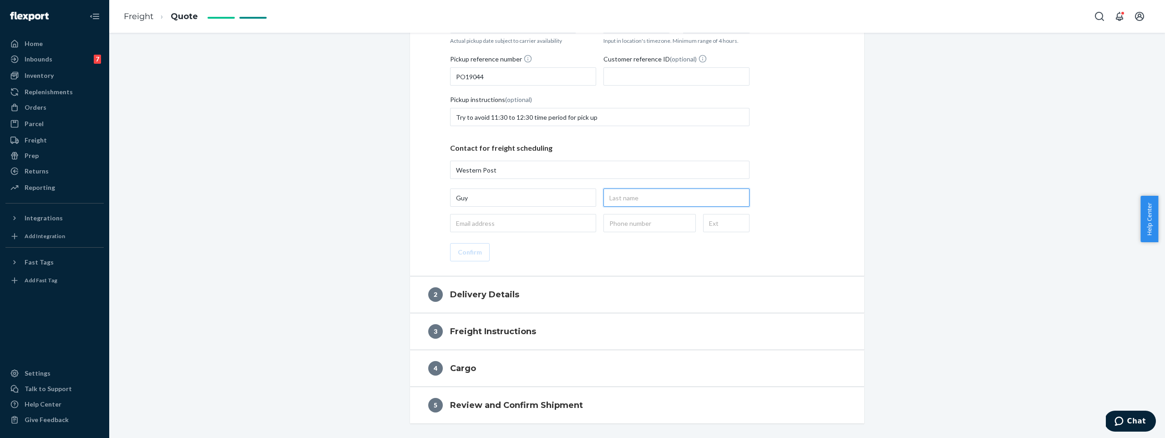
click at [653, 203] on input "text" at bounding box center [676, 197] width 146 height 18
paste input "[PERSON_NAME]"
click at [610, 195] on input "[PERSON_NAME]" at bounding box center [676, 197] width 146 height 18
type input "[PERSON_NAME]"
click at [522, 227] on input "email" at bounding box center [523, 223] width 146 height 18
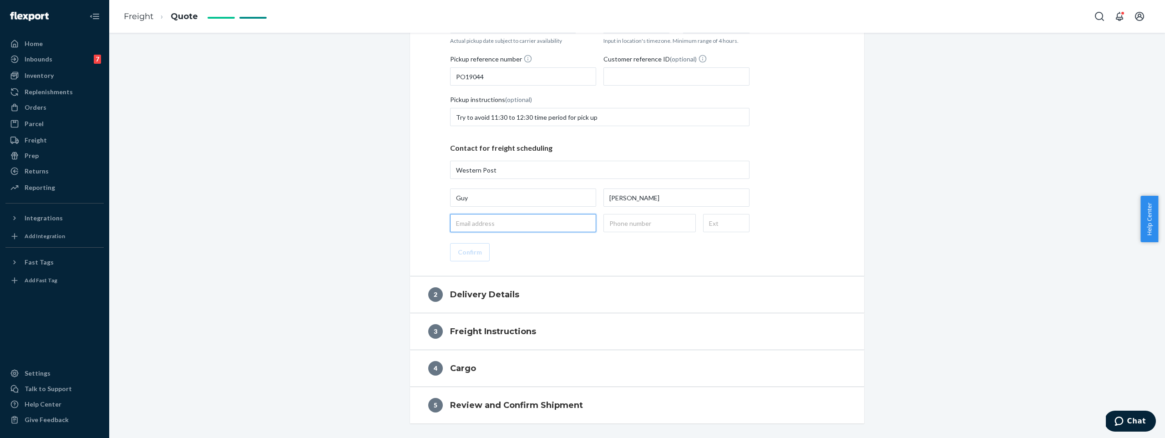
click at [522, 227] on input "email" at bounding box center [523, 223] width 146 height 18
paste input "[EMAIL_ADDRESS][DOMAIN_NAME]"
type input "[EMAIL_ADDRESS][DOMAIN_NAME]"
click at [652, 223] on input "text" at bounding box center [649, 223] width 92 height 18
paste input "(909) 563-3042"
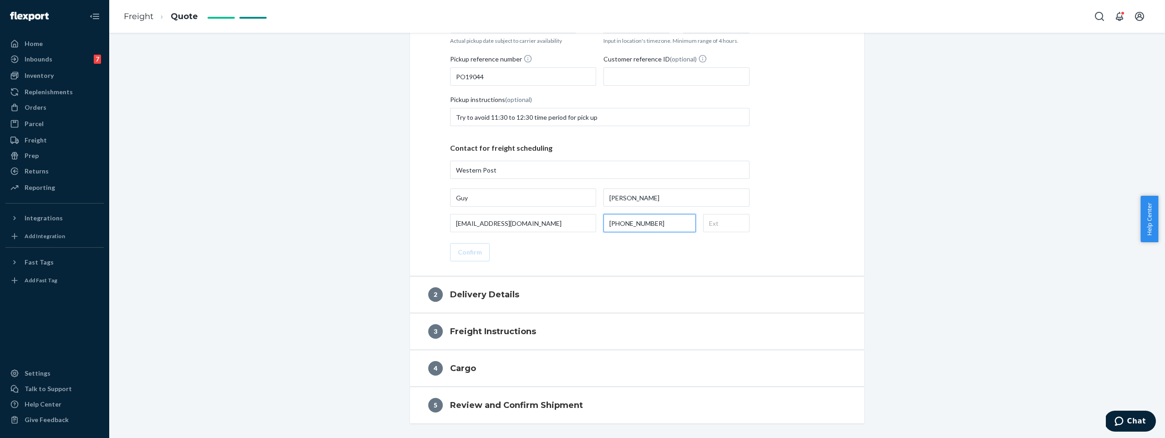
type input "(909) 563-3042"
drag, startPoint x: 608, startPoint y: 241, endPoint x: 597, endPoint y: 244, distance: 12.4
click at [608, 241] on div "Pickup street address Western Post, 4600 E Wall St, Ontario, CA, 91761, US Carg…" at bounding box center [637, 106] width 418 height 309
click at [482, 255] on button "Confirm" at bounding box center [470, 252] width 40 height 18
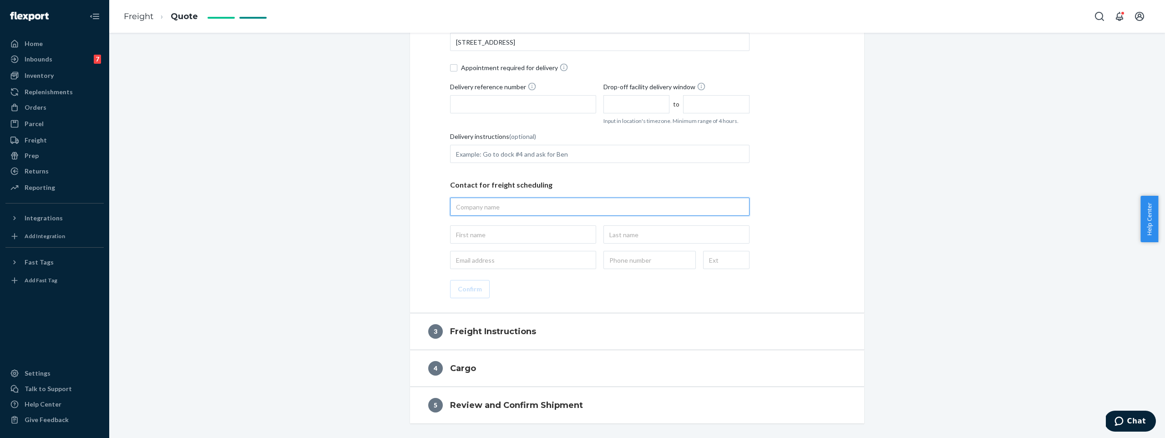
click at [496, 203] on input "text" at bounding box center [599, 207] width 299 height 18
paste input "Microcenter"
type input "Microcenter"
type input "Microcenter, 2701 Charter St, Columbus, OH, 43228, US"
click at [500, 113] on input "Delivery reference number" at bounding box center [523, 104] width 146 height 18
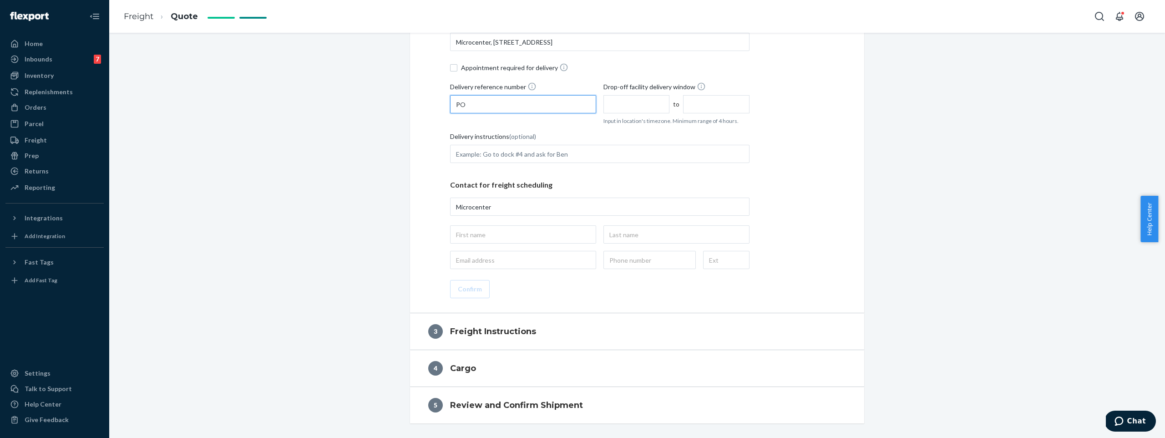
paste input "19044"
type input "PO19044"
click at [638, 109] on input "text" at bounding box center [636, 104] width 66 height 18
click at [608, 141] on li "8:00 AM" at bounding box center [636, 146] width 61 height 14
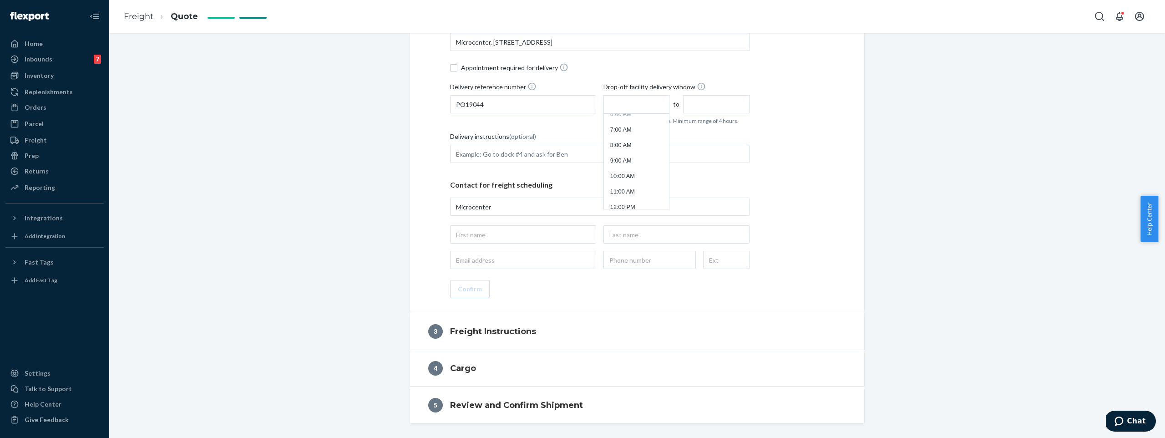
type input "8:00 AM"
click at [695, 105] on input "12:00 PM" at bounding box center [716, 104] width 66 height 18
click at [700, 187] on li "2:00 PM" at bounding box center [715, 192] width 61 height 14
type input "2:00 PM"
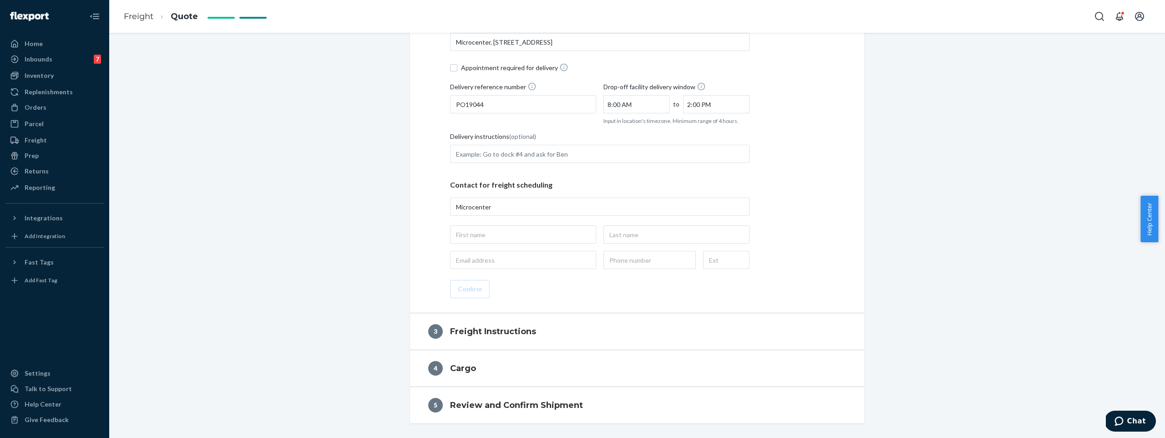
click at [804, 244] on div "Delivery street address Microcenter, 2701 Charter St, Columbus, OH, 43228, US A…" at bounding box center [637, 159] width 418 height 278
click at [523, 230] on input "text" at bounding box center [523, 234] width 146 height 18
paste input "LA3.fba@westernpost.g"
type input "LA3.fba@westernpost.g"
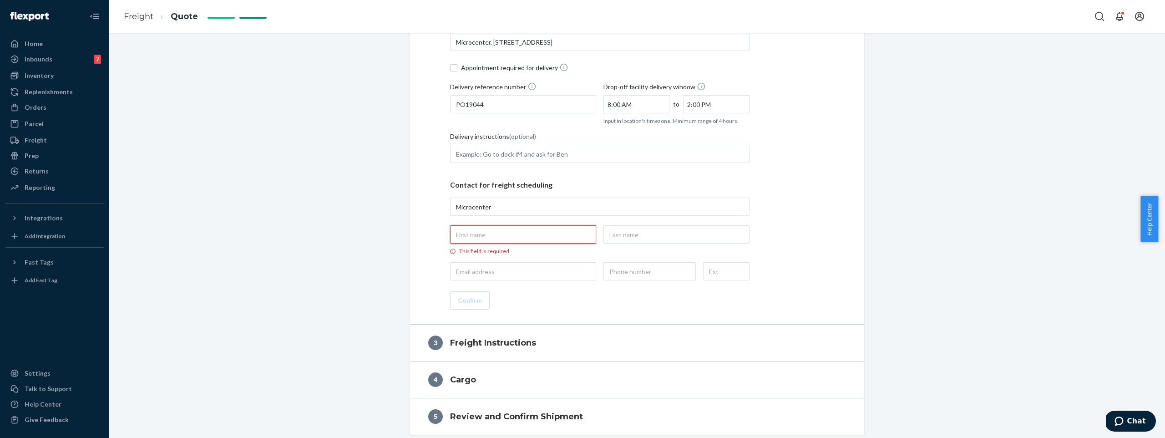
click at [513, 232] on input "This field is required" at bounding box center [523, 234] width 146 height 18
paste input "[PERSON_NAME]"
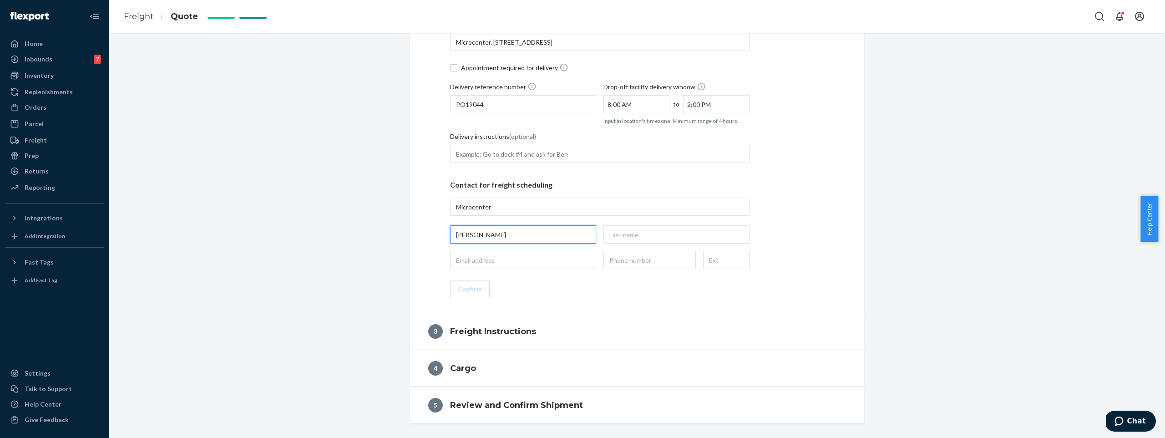
drag, startPoint x: 465, startPoint y: 234, endPoint x: 501, endPoint y: 234, distance: 36.0
click at [501, 234] on input "[PERSON_NAME]" at bounding box center [523, 234] width 146 height 18
type input "Rob"
click at [639, 228] on input "text" at bounding box center [676, 234] width 146 height 18
paste input "[PERSON_NAME]"
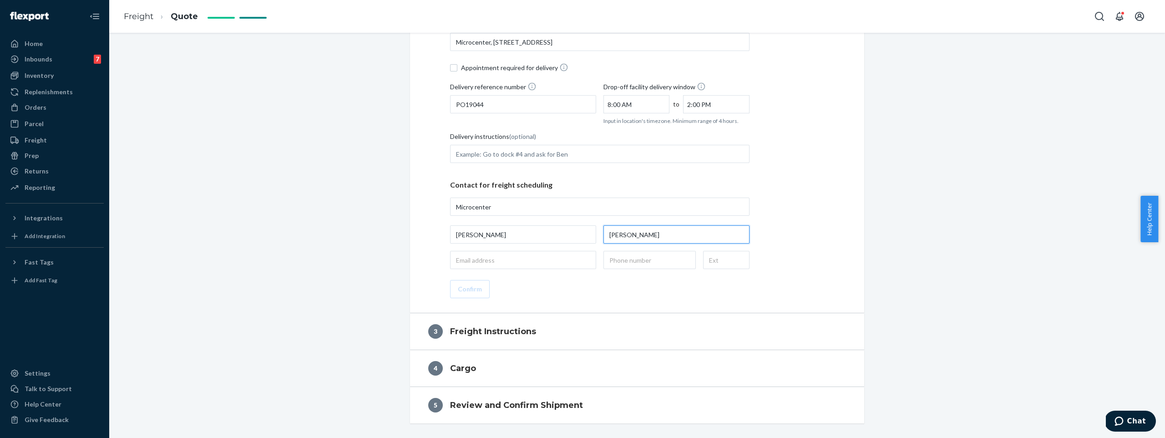
type input "[PERSON_NAME]"
click at [519, 258] on input "email" at bounding box center [523, 260] width 146 height 18
click at [511, 256] on input "email" at bounding box center [523, 260] width 146 height 18
paste input "[EMAIL_ADDRESS][DOMAIN_NAME]"
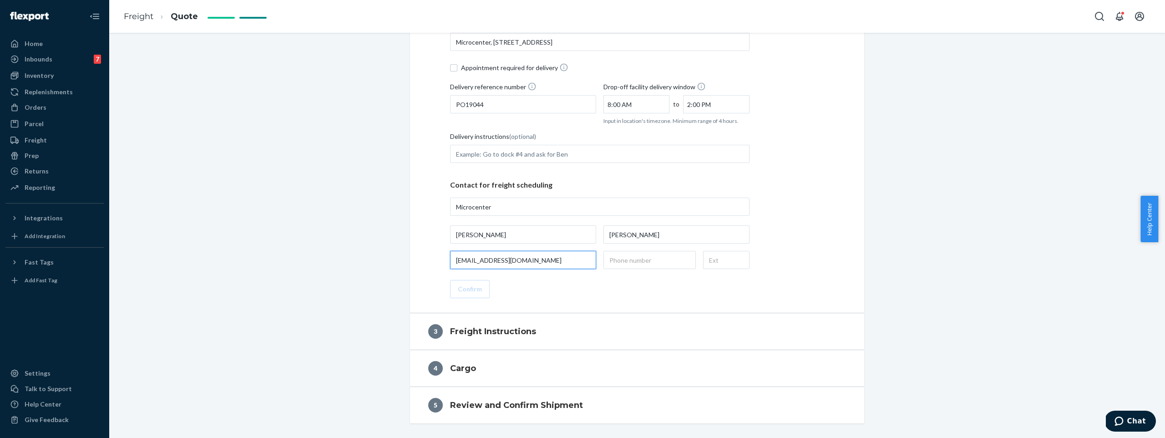
type input "[EMAIL_ADDRESS][DOMAIN_NAME]"
click at [648, 257] on input "text" at bounding box center [649, 260] width 92 height 18
paste input "(614) 334-1516"
type input "(614) 334-1516"
click at [602, 275] on div "Delivery street address Microcenter, 2701 Charter St, Columbus, OH, 43228, US A…" at bounding box center [637, 159] width 418 height 278
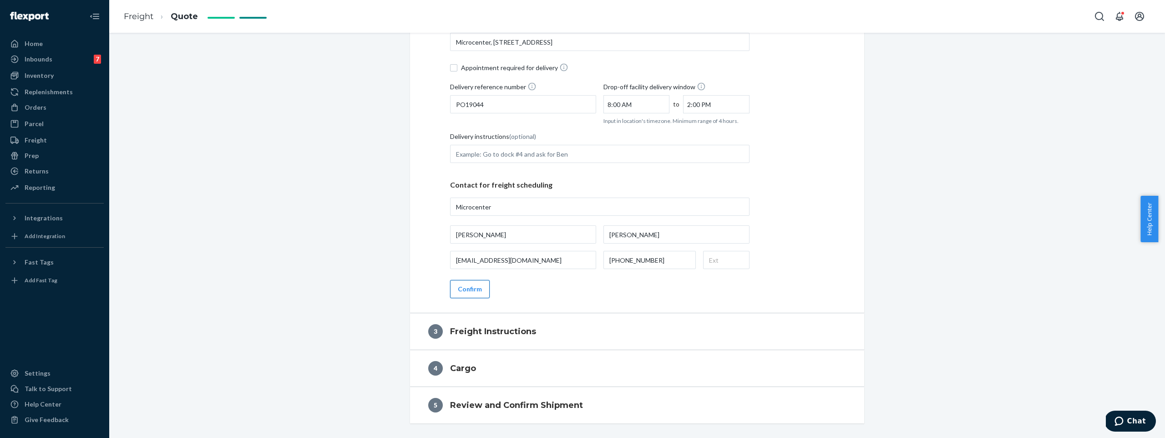
click at [469, 294] on button "Confirm" at bounding box center [470, 289] width 40 height 18
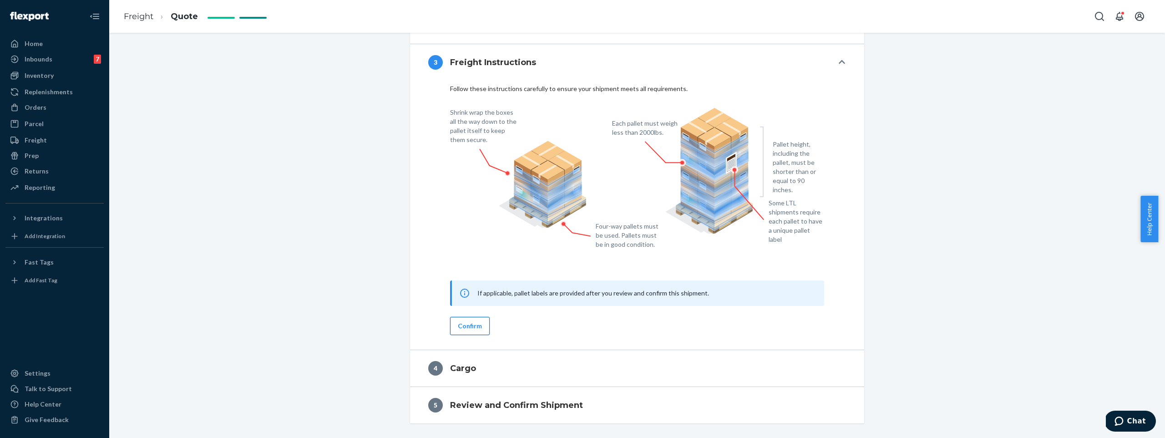
click at [475, 320] on button "Confirm" at bounding box center [470, 326] width 40 height 18
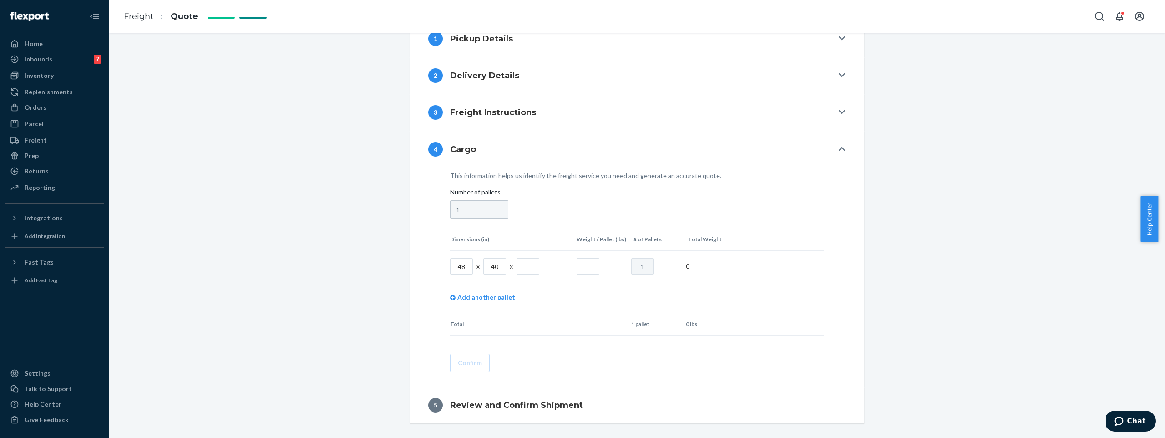
click at [517, 258] on input "text" at bounding box center [528, 266] width 23 height 16
type input "60"
click at [577, 264] on input "text" at bounding box center [588, 266] width 23 height 16
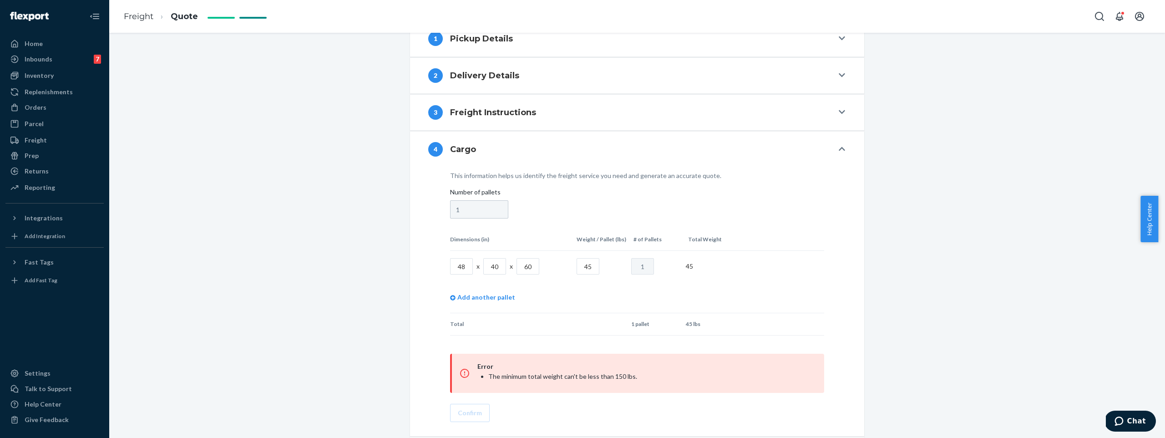
type input "450"
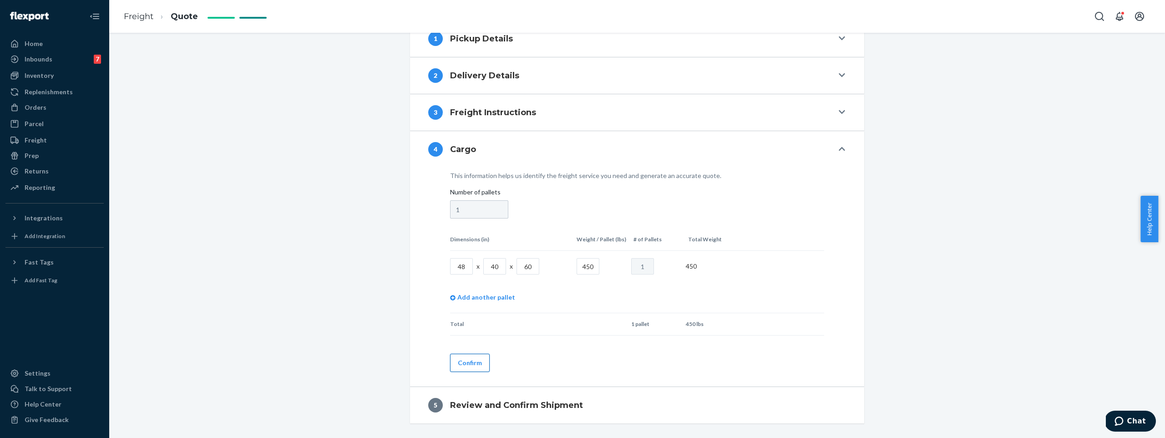
click at [460, 364] on button "Confirm" at bounding box center [470, 363] width 40 height 18
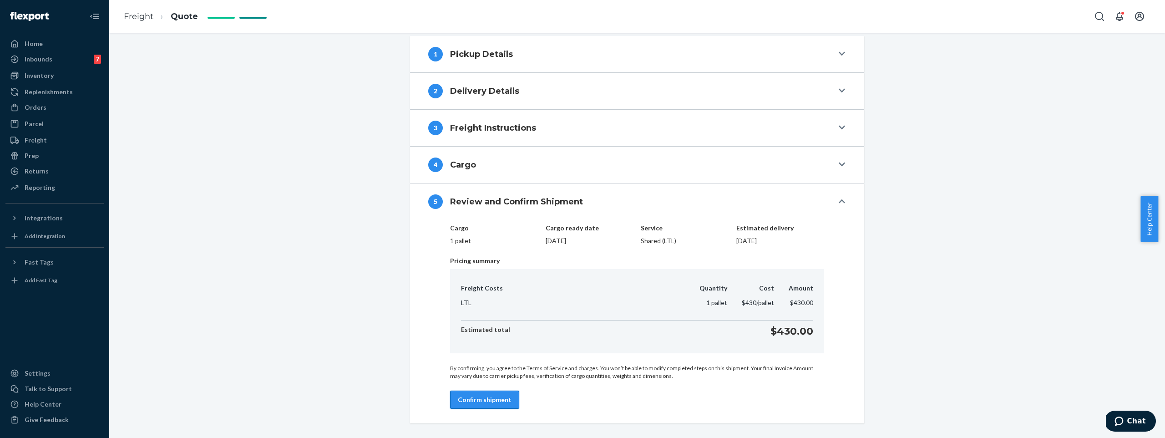
click at [488, 393] on button "Confirm shipment" at bounding box center [484, 399] width 69 height 18
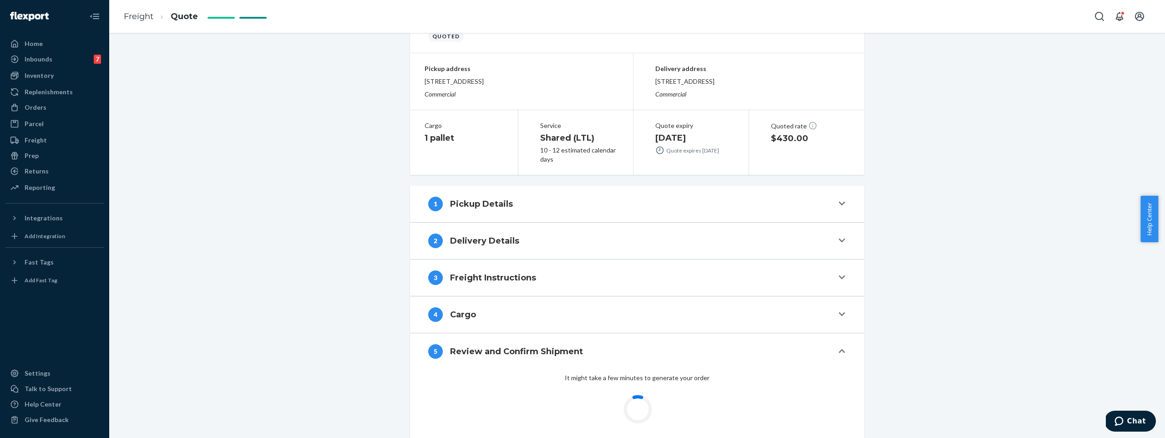
scroll to position [73, 0]
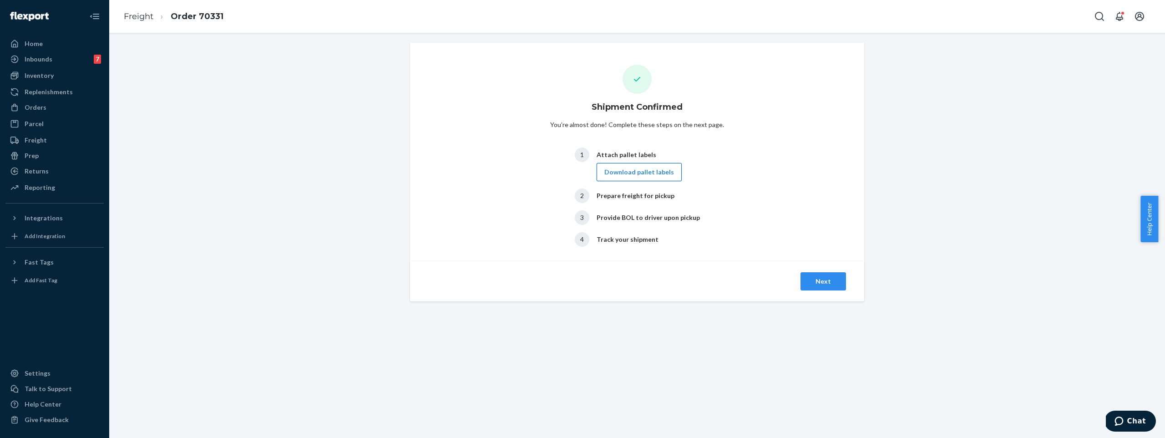
click at [637, 166] on button "Download pallet labels" at bounding box center [639, 172] width 85 height 18
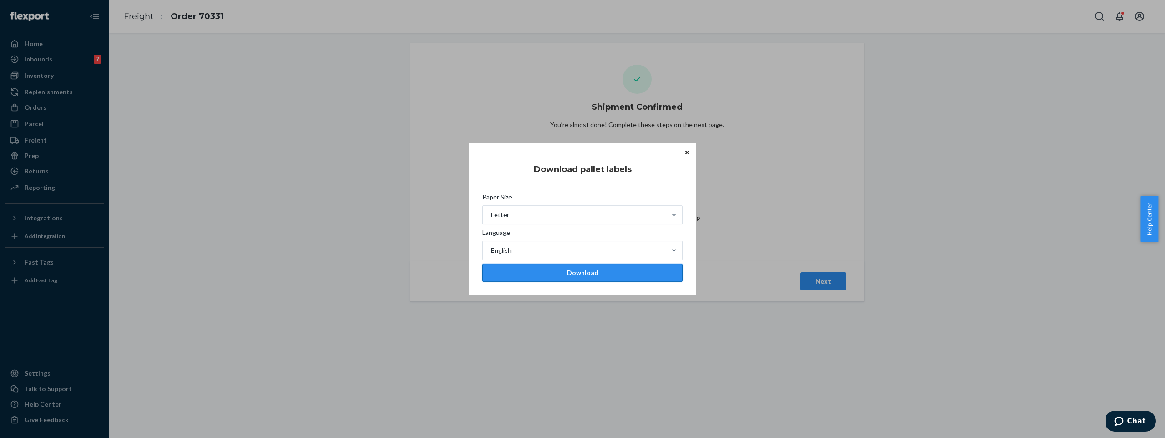
click at [594, 272] on div "Download" at bounding box center [582, 272] width 185 height 9
click at [683, 150] on button "Close" at bounding box center [687, 152] width 9 height 10
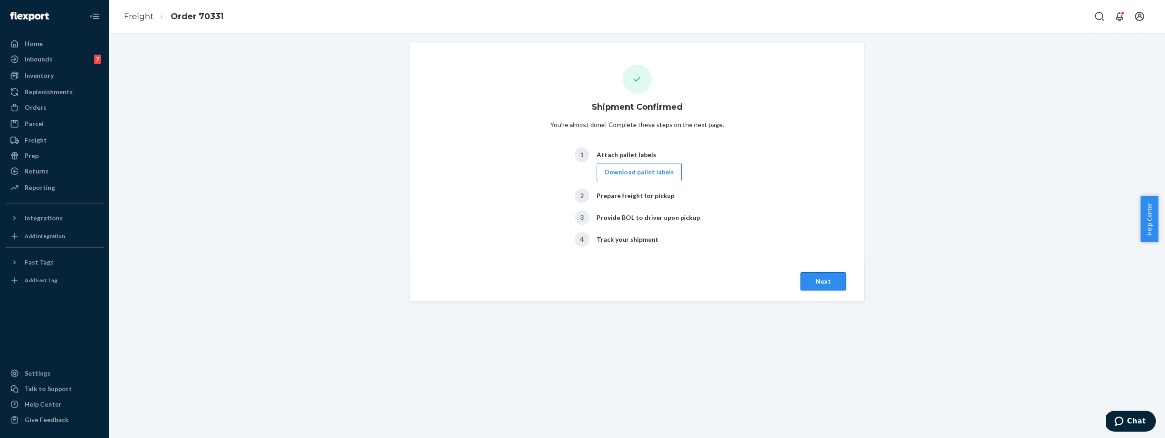
click at [809, 274] on button "Next" at bounding box center [823, 281] width 46 height 18
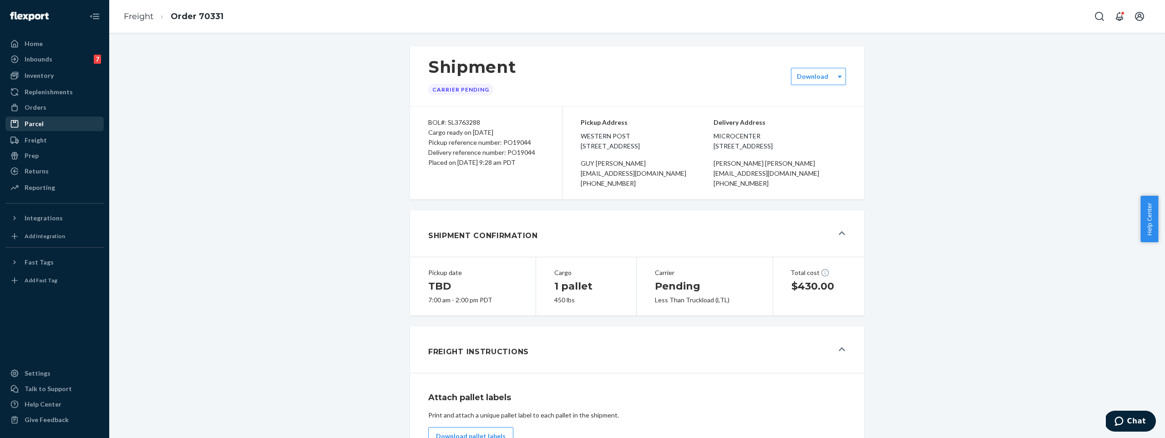
click at [53, 120] on div "Parcel" at bounding box center [54, 123] width 96 height 13
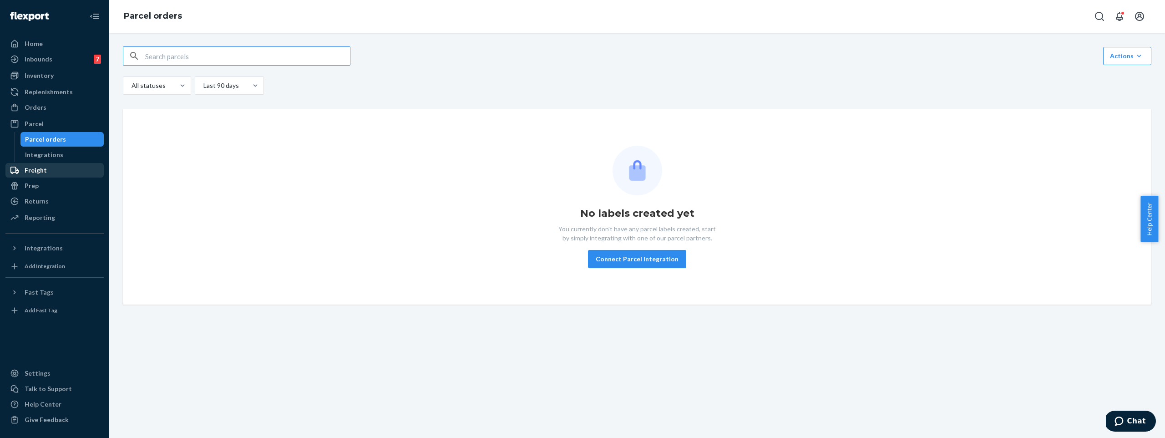
click at [34, 170] on div "Freight" at bounding box center [36, 170] width 22 height 9
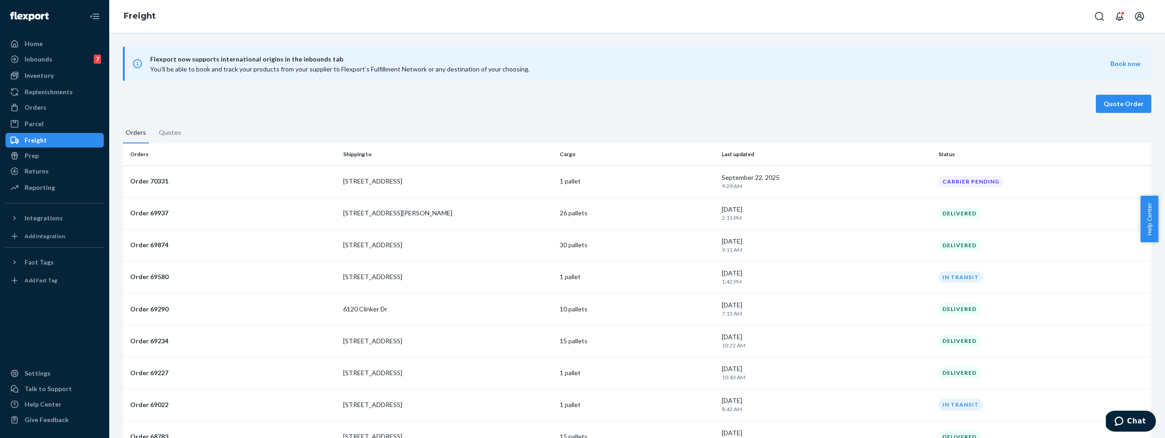
click at [15, 140] on icon at bounding box center [14, 140] width 8 height 7
click at [19, 140] on icon at bounding box center [14, 140] width 9 height 9
click at [347, 184] on p "[STREET_ADDRESS]" at bounding box center [447, 181] width 209 height 9
click at [60, 138] on div "Freight" at bounding box center [54, 140] width 96 height 13
click at [45, 122] on div "Parcel" at bounding box center [54, 123] width 96 height 13
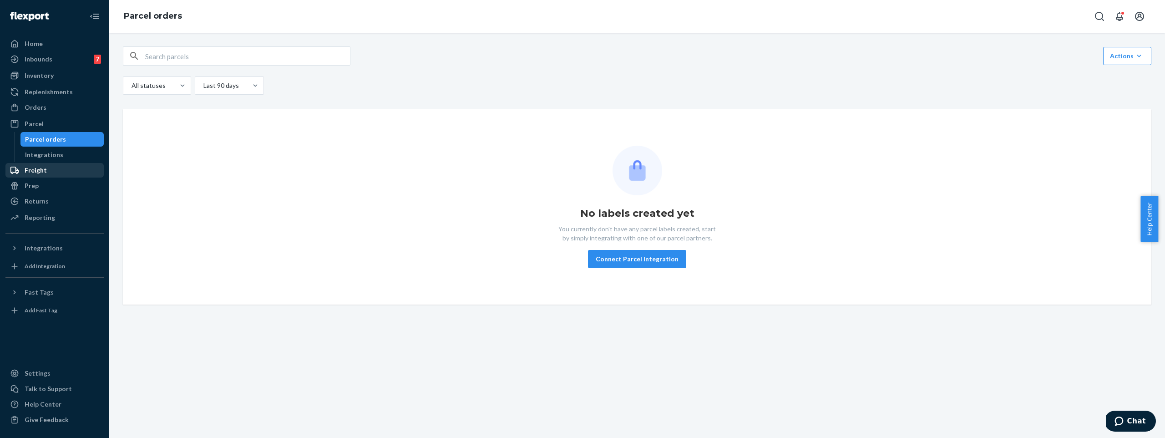
click at [38, 172] on div "Freight" at bounding box center [36, 170] width 22 height 9
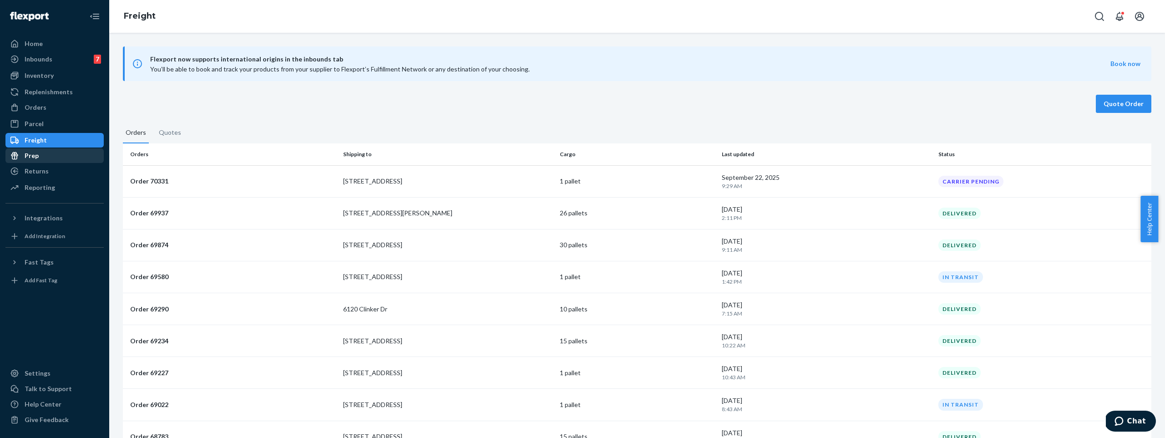
click at [33, 157] on div "Prep" at bounding box center [32, 155] width 14 height 9
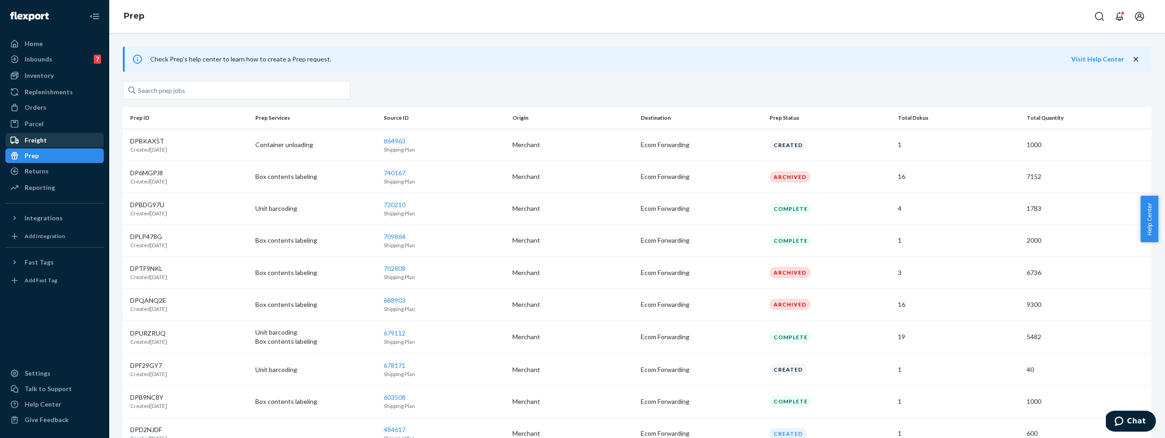
click at [36, 143] on div "Freight" at bounding box center [36, 140] width 22 height 9
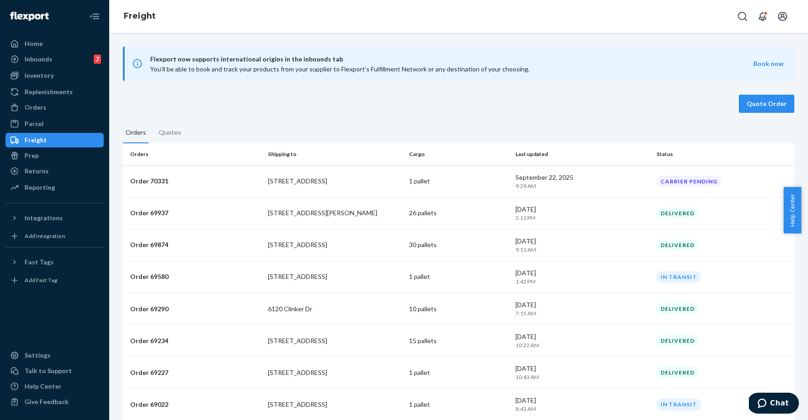
click at [525, 83] on div "Flexport now supports international origins in the inbounds tab You’ll be able …" at bounding box center [458, 226] width 699 height 387
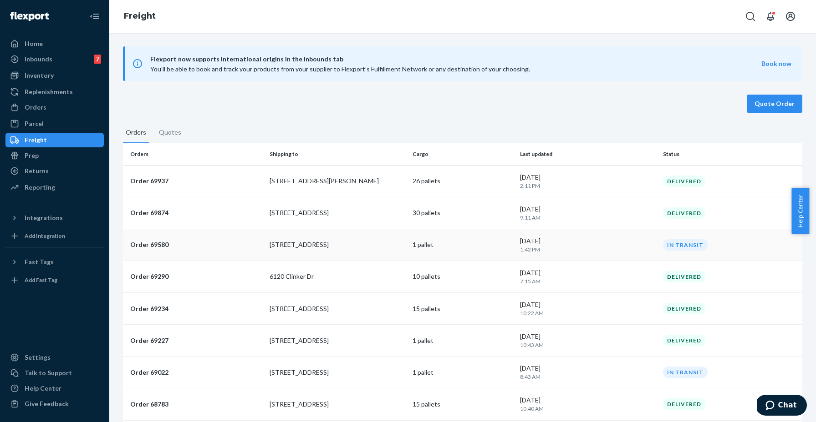
click at [162, 245] on p "Order 69580" at bounding box center [196, 244] width 132 height 9
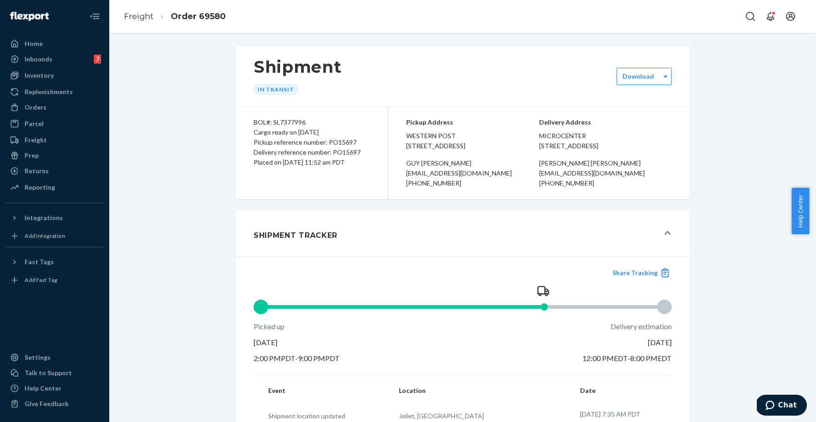
drag, startPoint x: 422, startPoint y: 143, endPoint x: 471, endPoint y: 156, distance: 50.2
click at [471, 151] on span "Western Post [STREET_ADDRESS]" at bounding box center [472, 141] width 133 height 20
copy span "Western Post [STREET_ADDRESS]"
drag, startPoint x: 536, startPoint y: 137, endPoint x: 600, endPoint y: 159, distance: 67.4
click at [600, 159] on div "Pickup Address Western Post [STREET_ADDRESS][PERSON_NAME][EMAIL_ADDRESS][DOMAIN…" at bounding box center [539, 152] width 302 height 93
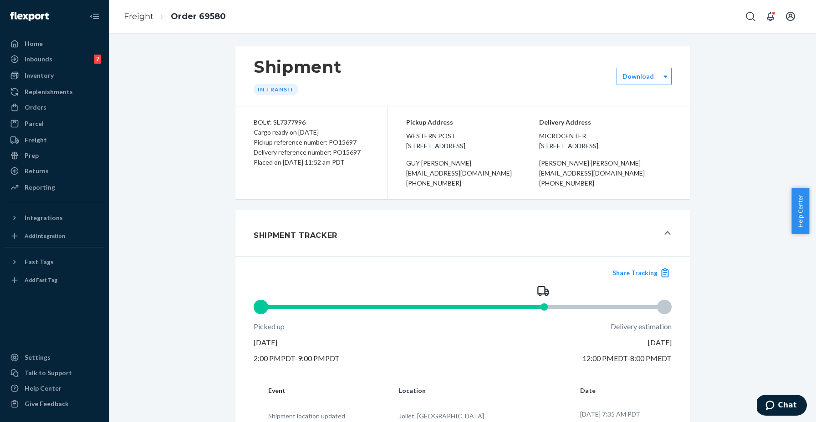
click at [600, 151] on span "Microcenter [STREET_ADDRESS]" at bounding box center [605, 141] width 133 height 20
drag, startPoint x: 610, startPoint y: 157, endPoint x: 540, endPoint y: 138, distance: 72.1
click at [540, 138] on span "Microcenter [STREET_ADDRESS]" at bounding box center [605, 141] width 133 height 20
copy span "Microcenter [STREET_ADDRESS]"
click at [408, 146] on span "Western Post [STREET_ADDRESS]" at bounding box center [472, 141] width 133 height 20
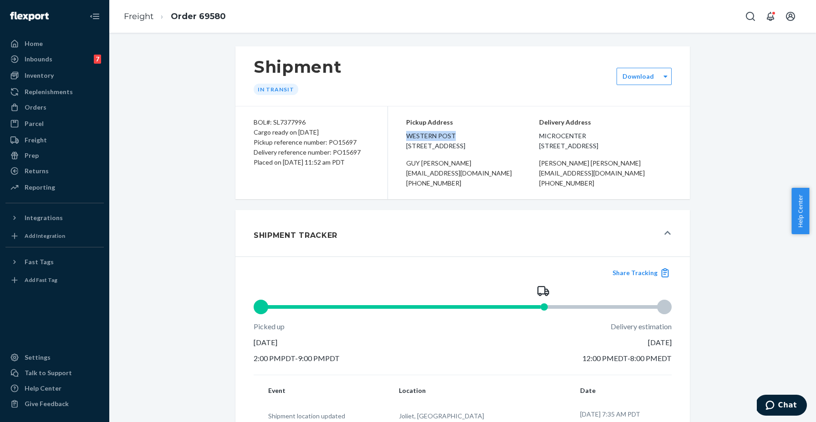
drag, startPoint x: 402, startPoint y: 135, endPoint x: 455, endPoint y: 131, distance: 52.5
click at [455, 131] on div "Pickup Address Western Post [STREET_ADDRESS][PERSON_NAME][EMAIL_ADDRESS][DOMAIN…" at bounding box center [539, 152] width 302 height 93
copy span "Western Post"
drag, startPoint x: 411, startPoint y: 194, endPoint x: 485, endPoint y: 196, distance: 73.8
click at [485, 188] on div "[PHONE_NUMBER]" at bounding box center [472, 183] width 133 height 10
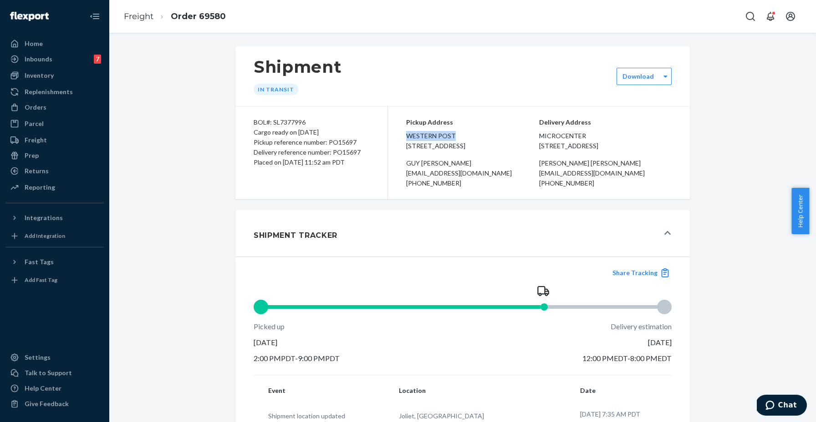
copy div "[PHONE_NUMBER]"
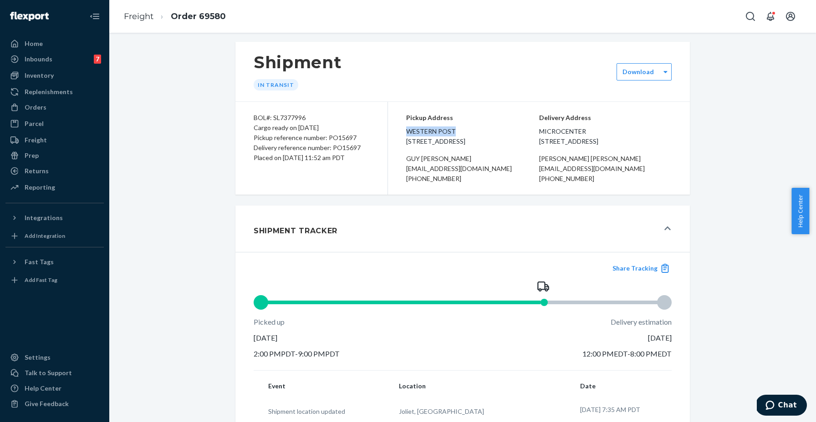
scroll to position [4, 0]
click at [547, 147] on span "Microcenter [STREET_ADDRESS]" at bounding box center [605, 137] width 133 height 20
drag, startPoint x: 539, startPoint y: 134, endPoint x: 593, endPoint y: 135, distance: 53.7
click at [593, 135] on span "Microcenter [STREET_ADDRESS]" at bounding box center [605, 137] width 133 height 20
copy span "Microcenter"
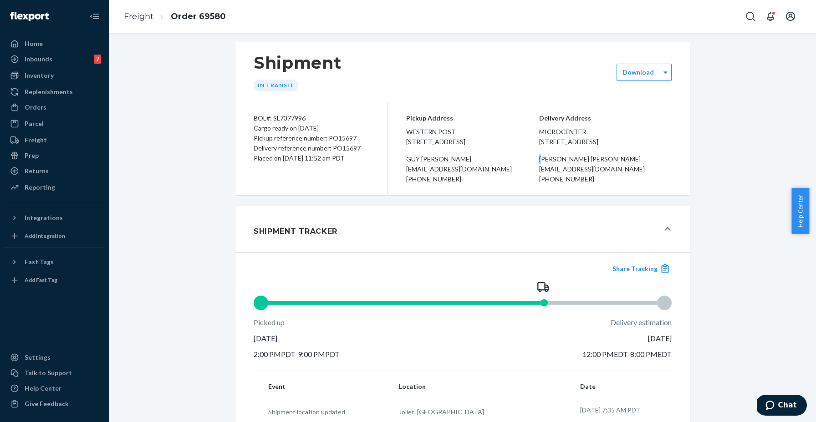
click at [541, 164] on div "[PERSON_NAME]" at bounding box center [605, 159] width 133 height 10
drag, startPoint x: 539, startPoint y: 168, endPoint x: 575, endPoint y: 169, distance: 36.0
click at [575, 164] on div "[PERSON_NAME]" at bounding box center [605, 159] width 133 height 10
copy div "[PERSON_NAME]"
drag, startPoint x: 539, startPoint y: 181, endPoint x: 634, endPoint y: 181, distance: 95.6
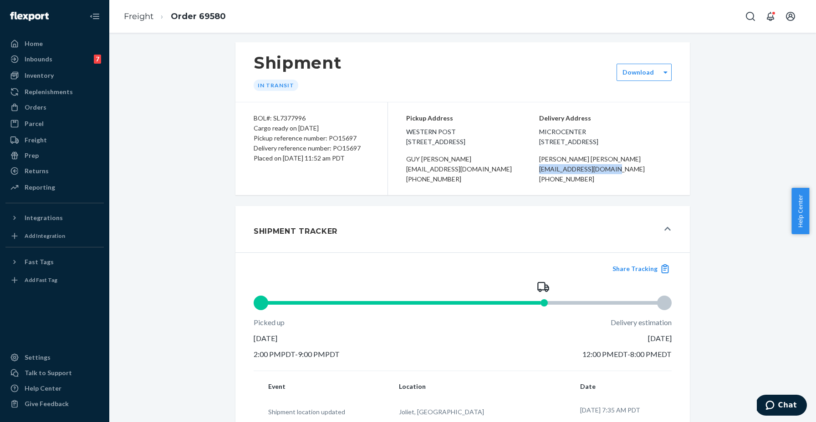
click at [634, 174] on div "[EMAIL_ADDRESS][DOMAIN_NAME]" at bounding box center [605, 169] width 133 height 10
copy div "[EMAIL_ADDRESS][DOMAIN_NAME]"
drag, startPoint x: 549, startPoint y: 192, endPoint x: 612, endPoint y: 192, distance: 62.8
click at [612, 184] on div "[PHONE_NUMBER]" at bounding box center [605, 179] width 133 height 10
copy div "[PHONE_NUMBER]"
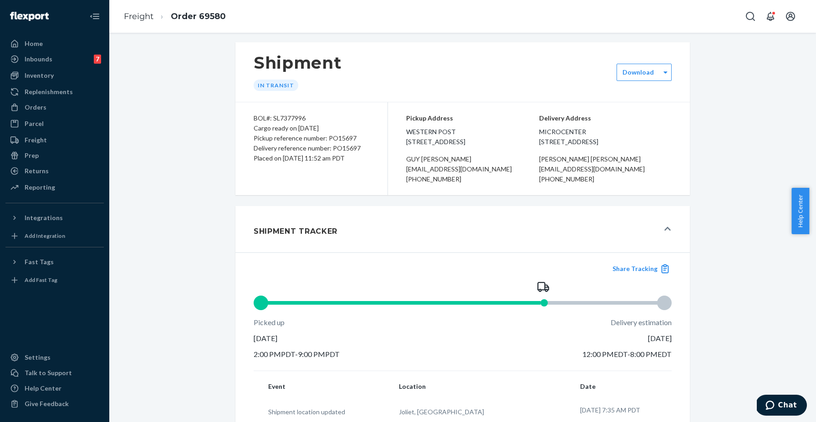
click at [401, 128] on div "Pickup Address Western Post [STREET_ADDRESS][PERSON_NAME][EMAIL_ADDRESS][DOMAIN…" at bounding box center [539, 148] width 302 height 93
drag, startPoint x: 412, startPoint y: 134, endPoint x: 449, endPoint y: 133, distance: 37.3
click at [449, 132] on div "Pickup Address Western Post [STREET_ADDRESS][PERSON_NAME][EMAIL_ADDRESS][DOMAIN…" at bounding box center [539, 148] width 302 height 93
copy span "Western Post"
drag, startPoint x: 404, startPoint y: 168, endPoint x: 437, endPoint y: 168, distance: 33.2
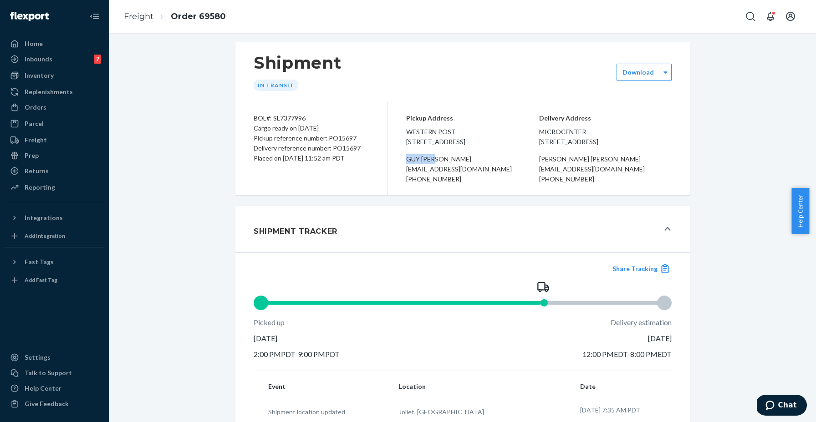
click at [437, 164] on div "[PERSON_NAME]" at bounding box center [472, 159] width 133 height 10
copy div "[PERSON_NAME]"
click at [402, 178] on div "Pickup Address Western Post [STREET_ADDRESS][PERSON_NAME][EMAIL_ADDRESS][DOMAIN…" at bounding box center [539, 148] width 302 height 93
drag, startPoint x: 402, startPoint y: 179, endPoint x: 489, endPoint y: 177, distance: 86.5
click at [489, 174] on div "[EMAIL_ADDRESS][DOMAIN_NAME]" at bounding box center [472, 169] width 133 height 10
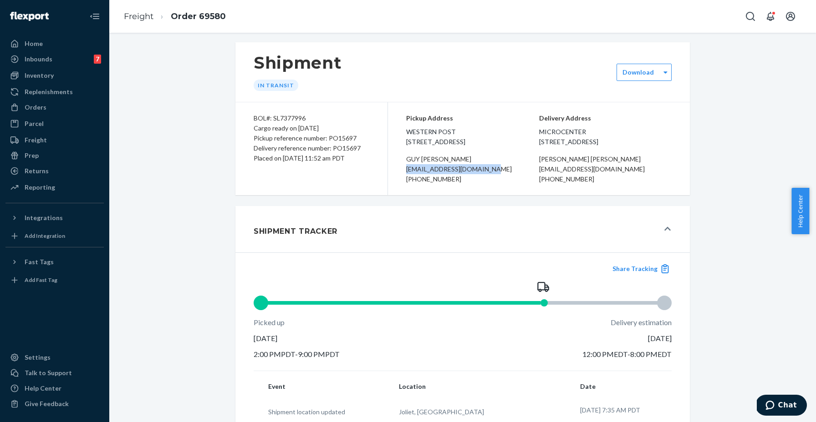
drag, startPoint x: 412, startPoint y: 189, endPoint x: 459, endPoint y: 192, distance: 47.0
click at [459, 184] on div "[PHONE_NUMBER]" at bounding box center [472, 179] width 133 height 10
drag, startPoint x: 539, startPoint y: 133, endPoint x: 585, endPoint y: 134, distance: 46.4
click at [585, 134] on span "Microcenter [STREET_ADDRESS]" at bounding box center [605, 137] width 133 height 20
click at [561, 164] on div "[PERSON_NAME]" at bounding box center [605, 159] width 133 height 10
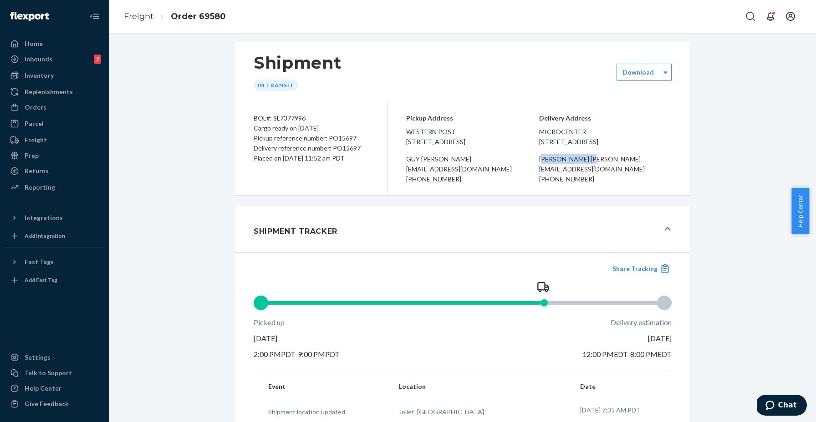
drag, startPoint x: 541, startPoint y: 171, endPoint x: 570, endPoint y: 170, distance: 29.1
click at [576, 164] on div "[PERSON_NAME]" at bounding box center [605, 159] width 133 height 10
click at [542, 164] on div "[PERSON_NAME]" at bounding box center [605, 159] width 133 height 10
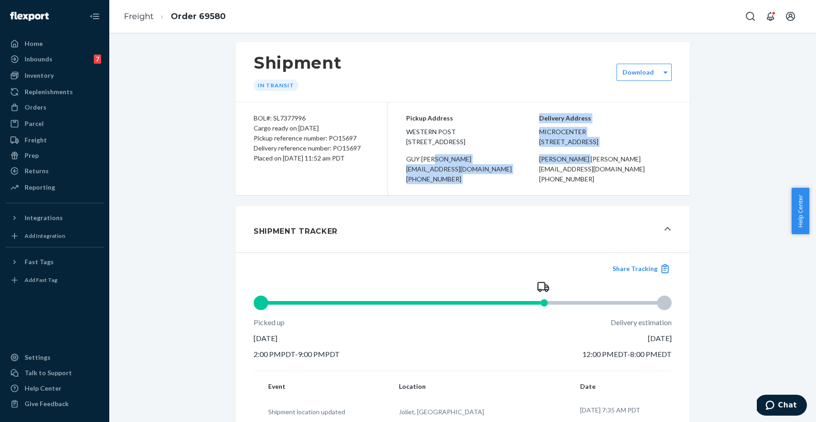
drag, startPoint x: 538, startPoint y: 169, endPoint x: 575, endPoint y: 170, distance: 36.4
click at [575, 170] on div "Pickup Address Western Post [STREET_ADDRESS][PERSON_NAME][EMAIL_ADDRESS][DOMAIN…" at bounding box center [539, 148] width 302 height 93
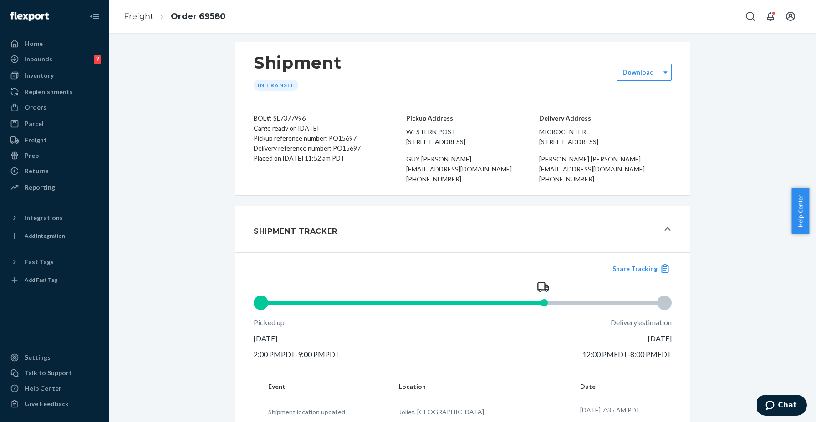
click at [575, 164] on div "[PERSON_NAME]" at bounding box center [605, 159] width 133 height 10
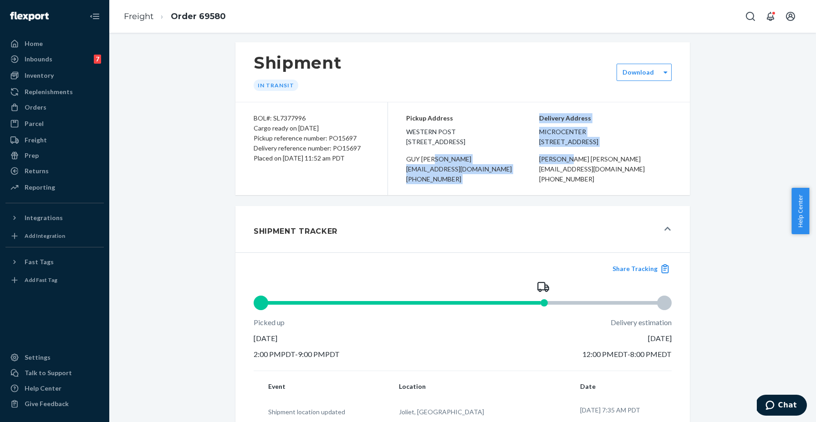
drag, startPoint x: 573, startPoint y: 170, endPoint x: 534, endPoint y: 169, distance: 39.6
click at [534, 169] on div "Pickup Address Western Post [STREET_ADDRESS][PERSON_NAME][EMAIL_ADDRESS][DOMAIN…" at bounding box center [539, 148] width 302 height 93
click at [567, 164] on div "[PERSON_NAME]" at bounding box center [605, 159] width 133 height 10
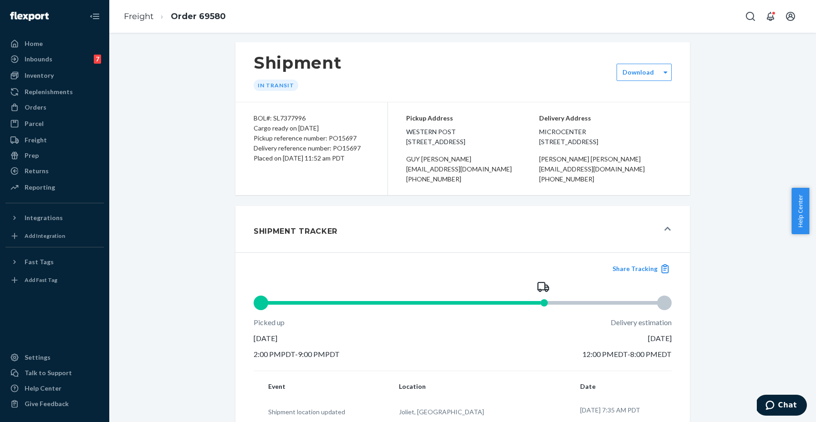
click at [572, 164] on div "[PERSON_NAME]" at bounding box center [605, 159] width 133 height 10
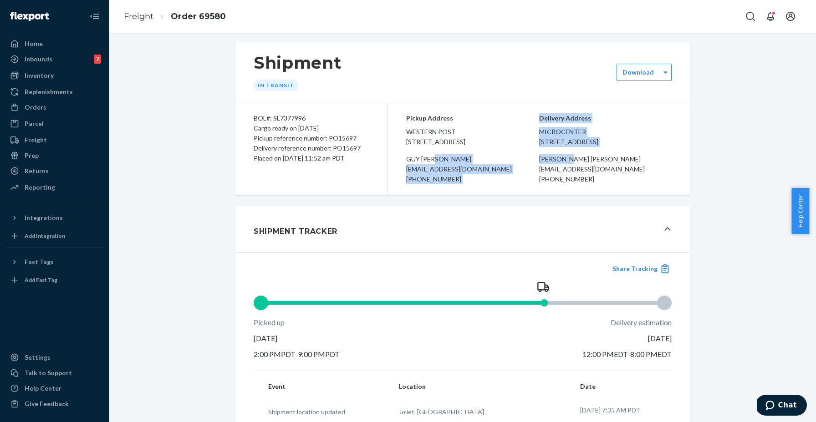
drag, startPoint x: 573, startPoint y: 170, endPoint x: 532, endPoint y: 167, distance: 42.0
click at [532, 167] on div "Pickup Address Western Post [STREET_ADDRESS][PERSON_NAME][EMAIL_ADDRESS][DOMAIN…" at bounding box center [539, 148] width 302 height 93
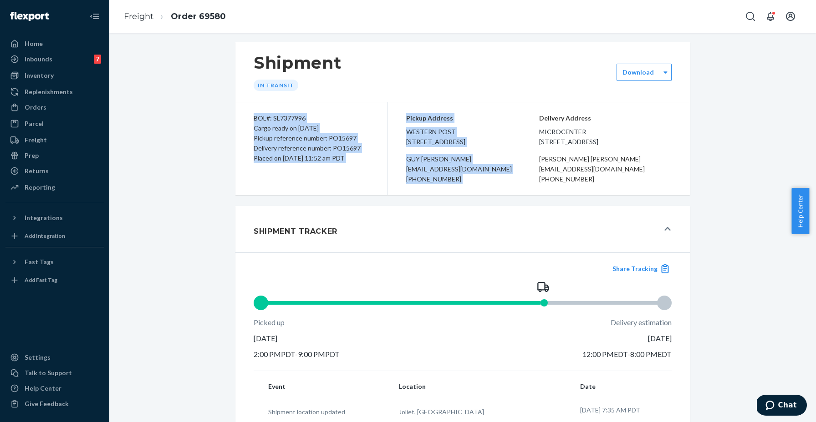
click at [549, 106] on div "Shipment In Transit Download BOL#: SL7377996 Cargo ready on [DATE] Pickup refer…" at bounding box center [462, 118] width 454 height 153
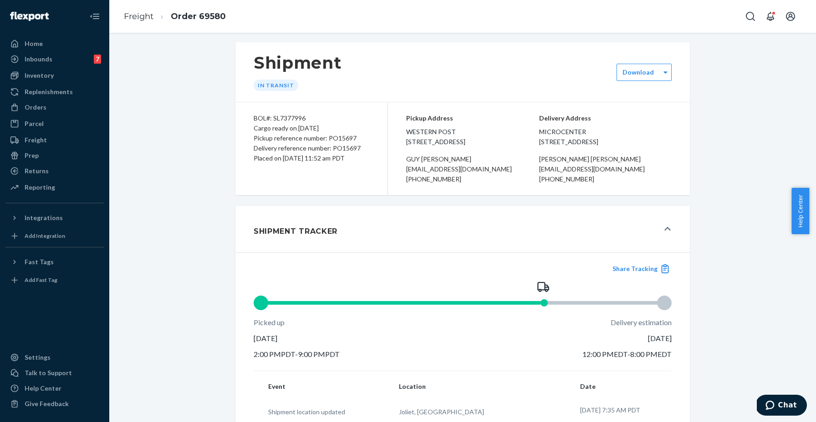
click at [567, 164] on div "[PERSON_NAME]" at bounding box center [605, 159] width 133 height 10
drag, startPoint x: 574, startPoint y: 170, endPoint x: 541, endPoint y: 171, distance: 33.7
click at [541, 164] on div "[PERSON_NAME]" at bounding box center [605, 159] width 133 height 10
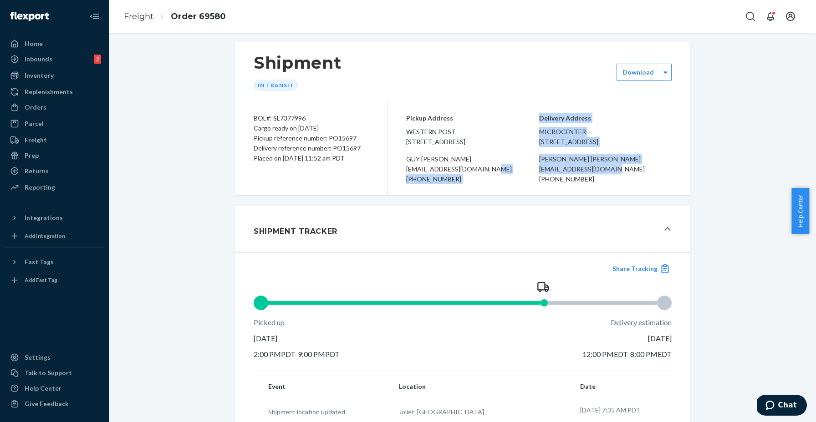
drag, startPoint x: 538, startPoint y: 180, endPoint x: 636, endPoint y: 177, distance: 97.9
click at [636, 177] on div "Pickup Address Western Post [STREET_ADDRESS][PERSON_NAME][EMAIL_ADDRESS][DOMAIN…" at bounding box center [539, 148] width 302 height 93
click at [636, 174] on div "[EMAIL_ADDRESS][DOMAIN_NAME]" at bounding box center [605, 169] width 133 height 10
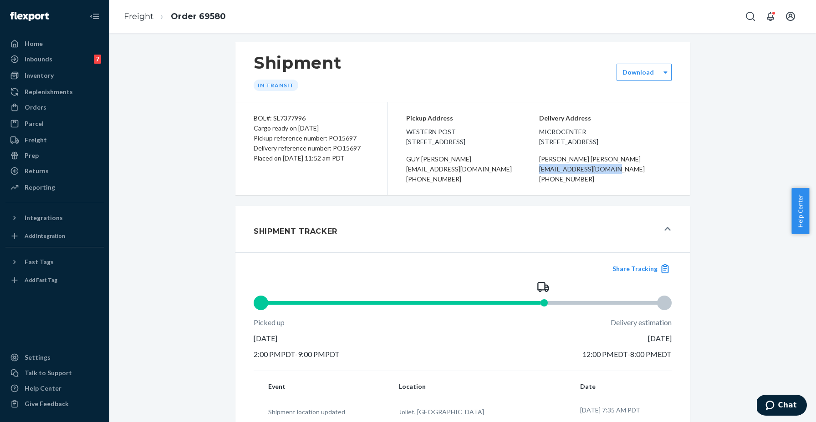
drag, startPoint x: 636, startPoint y: 181, endPoint x: 539, endPoint y: 182, distance: 96.9
click at [539, 174] on div "[EMAIL_ADDRESS][DOMAIN_NAME]" at bounding box center [605, 169] width 133 height 10
drag, startPoint x: 546, startPoint y: 191, endPoint x: 597, endPoint y: 192, distance: 51.0
click at [597, 184] on div "[PHONE_NUMBER]" at bounding box center [605, 179] width 133 height 10
